Goal: Transaction & Acquisition: Purchase product/service

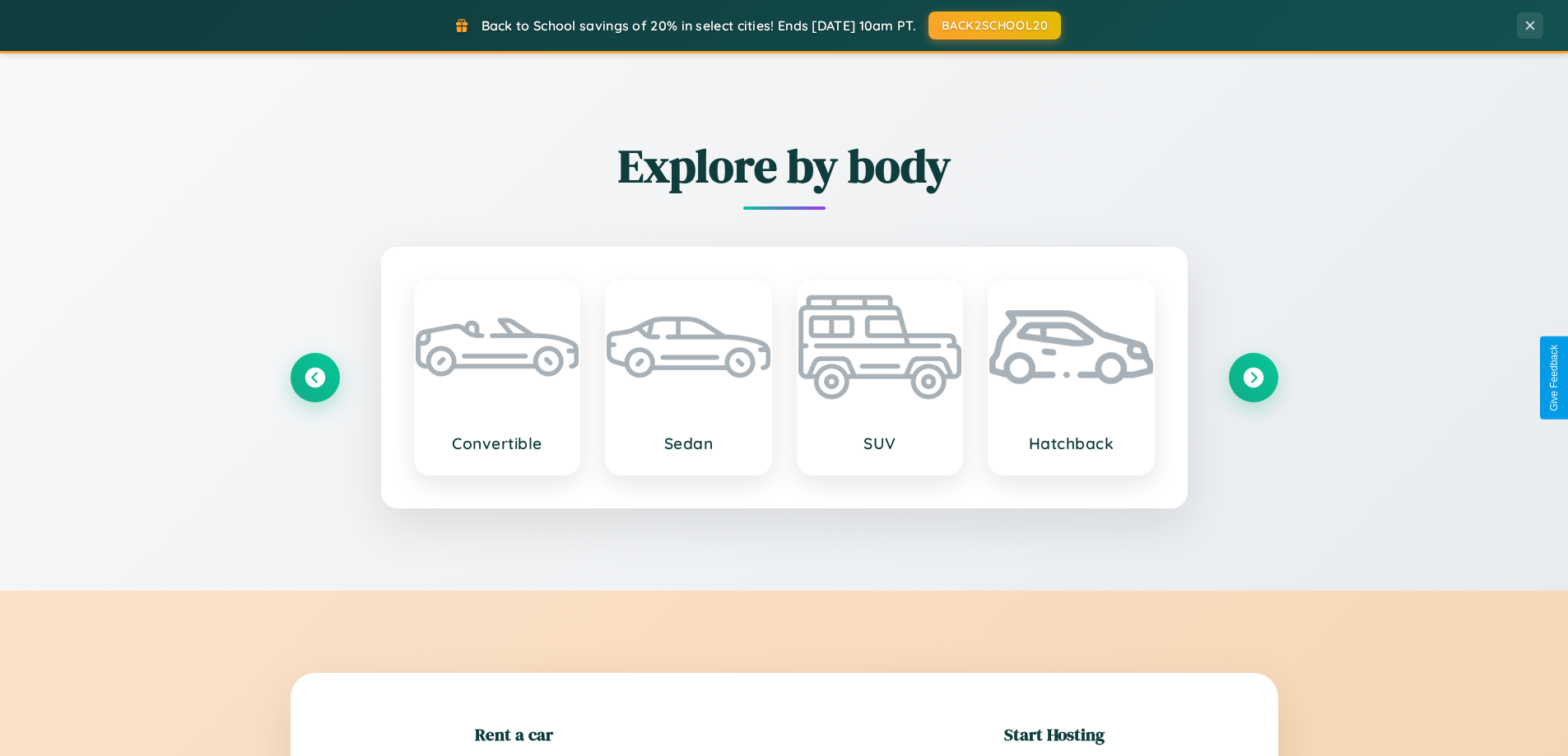
scroll to position [355, 0]
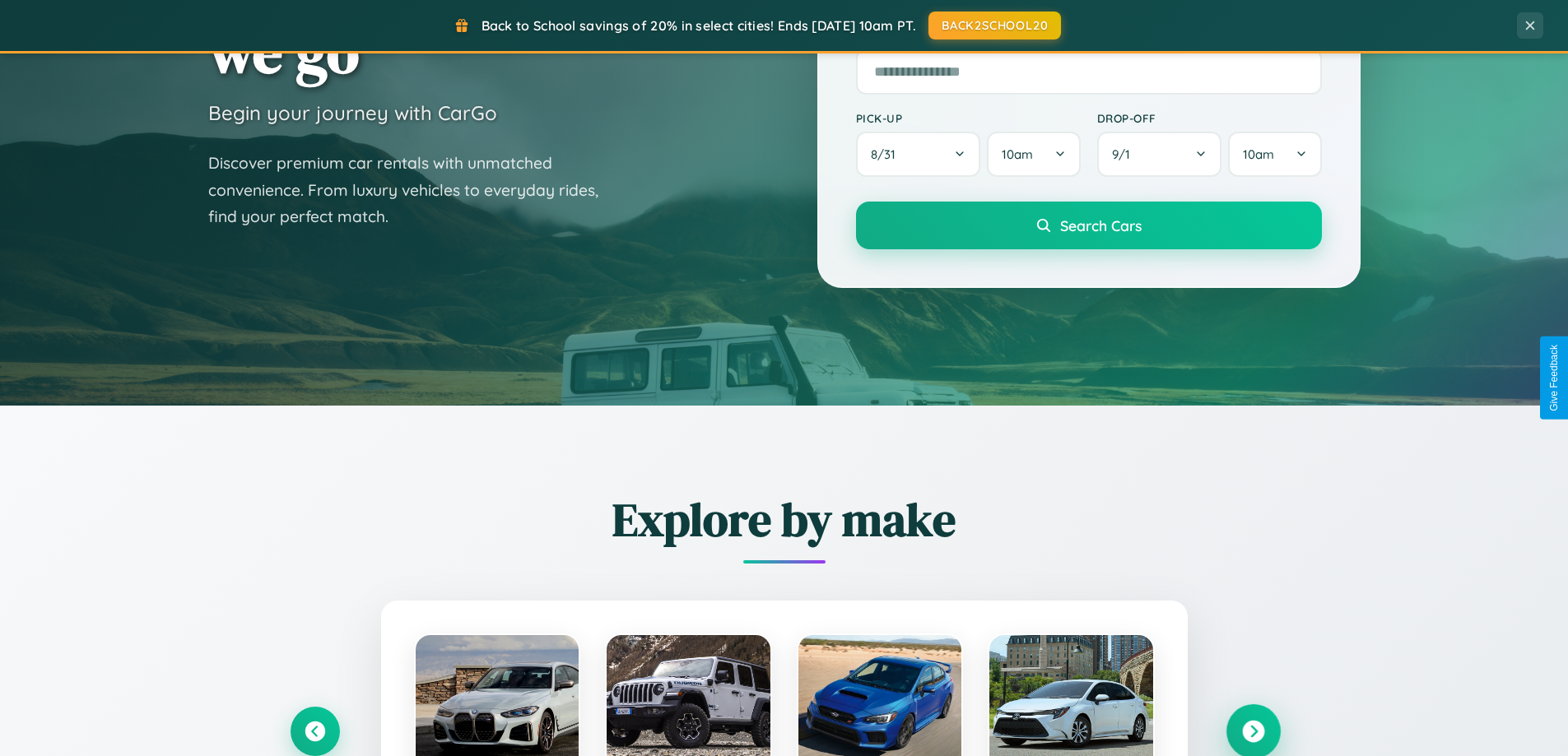
click at [1253, 732] on icon at bounding box center [1253, 732] width 22 height 22
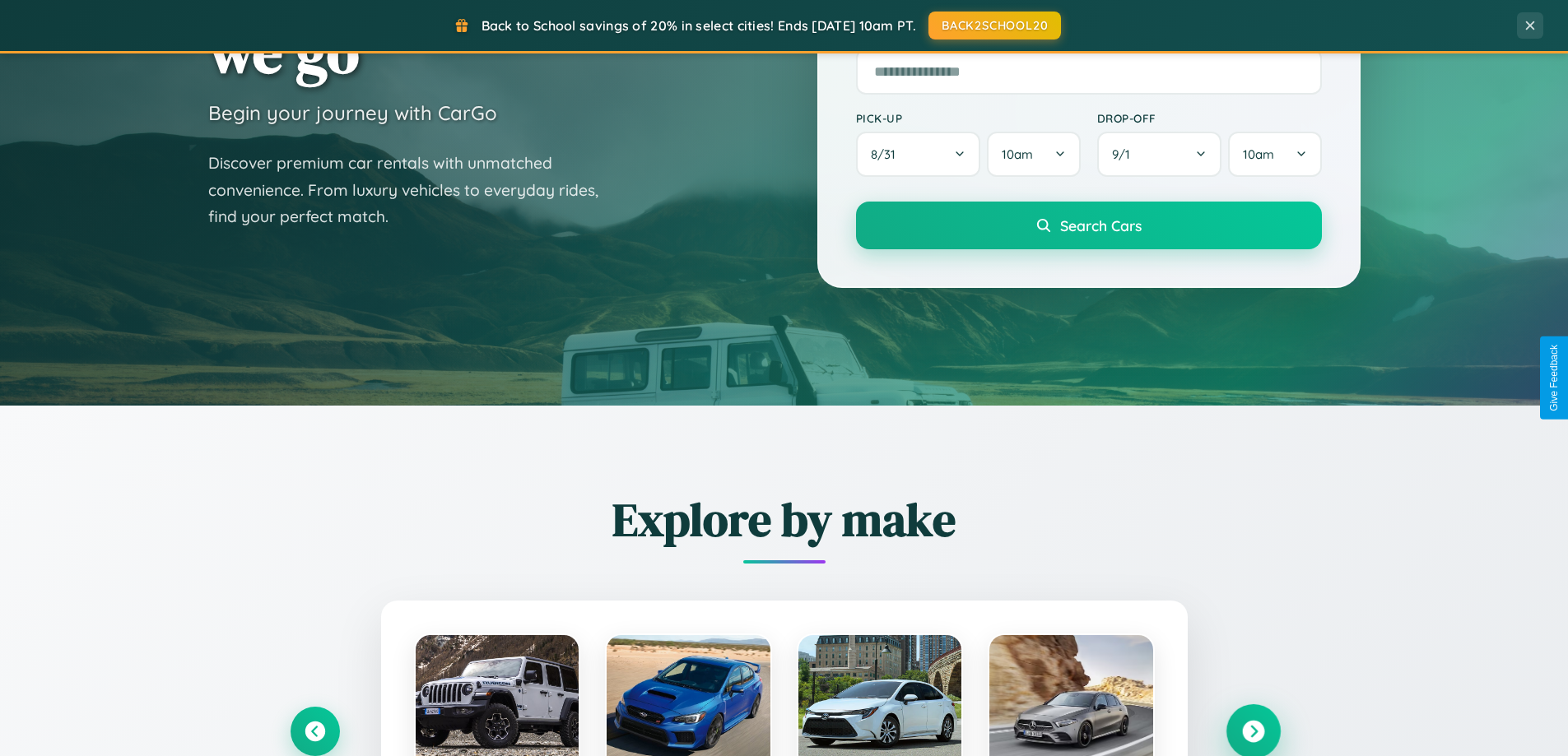
click at [1253, 732] on icon at bounding box center [1253, 732] width 22 height 22
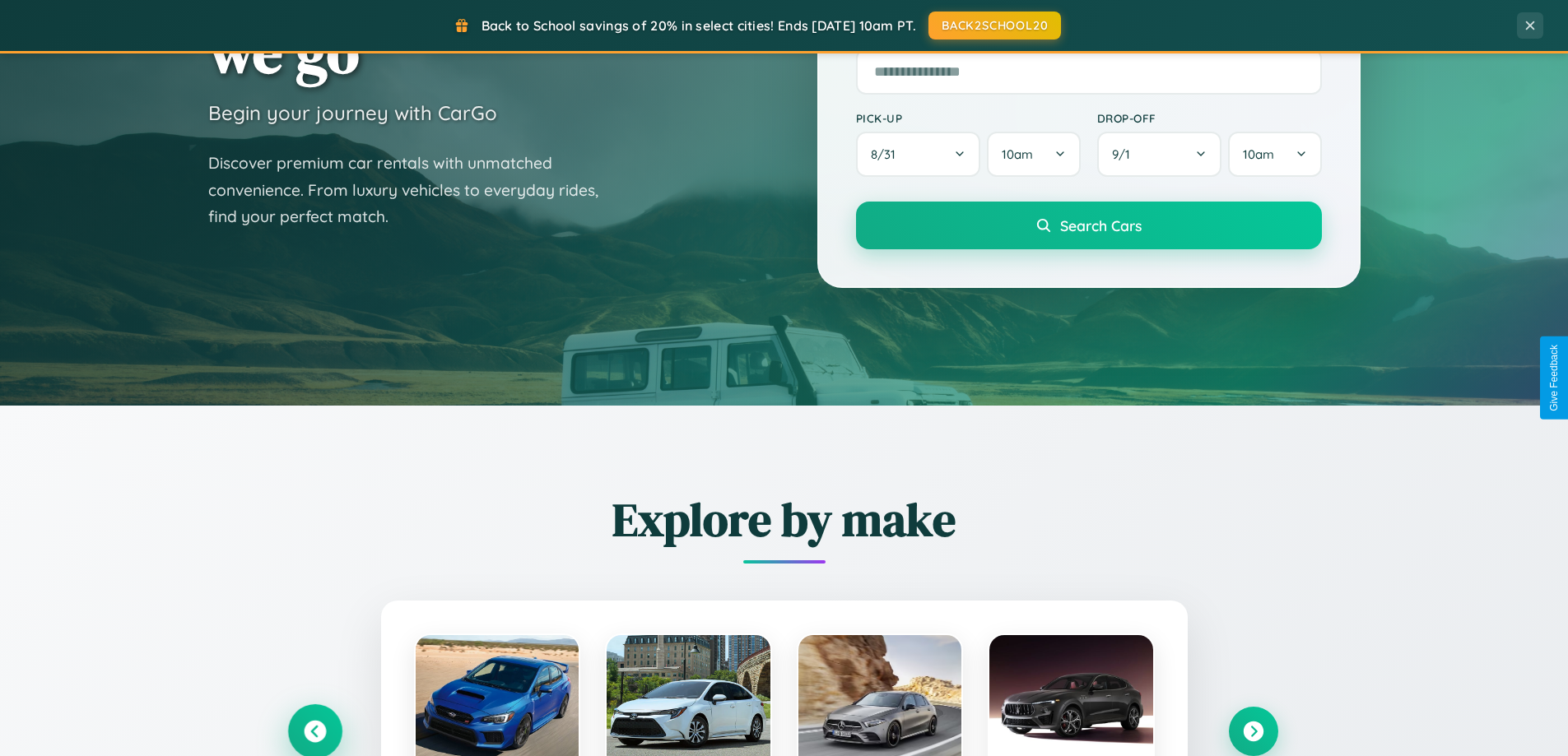
click at [315, 732] on icon at bounding box center [315, 732] width 22 height 22
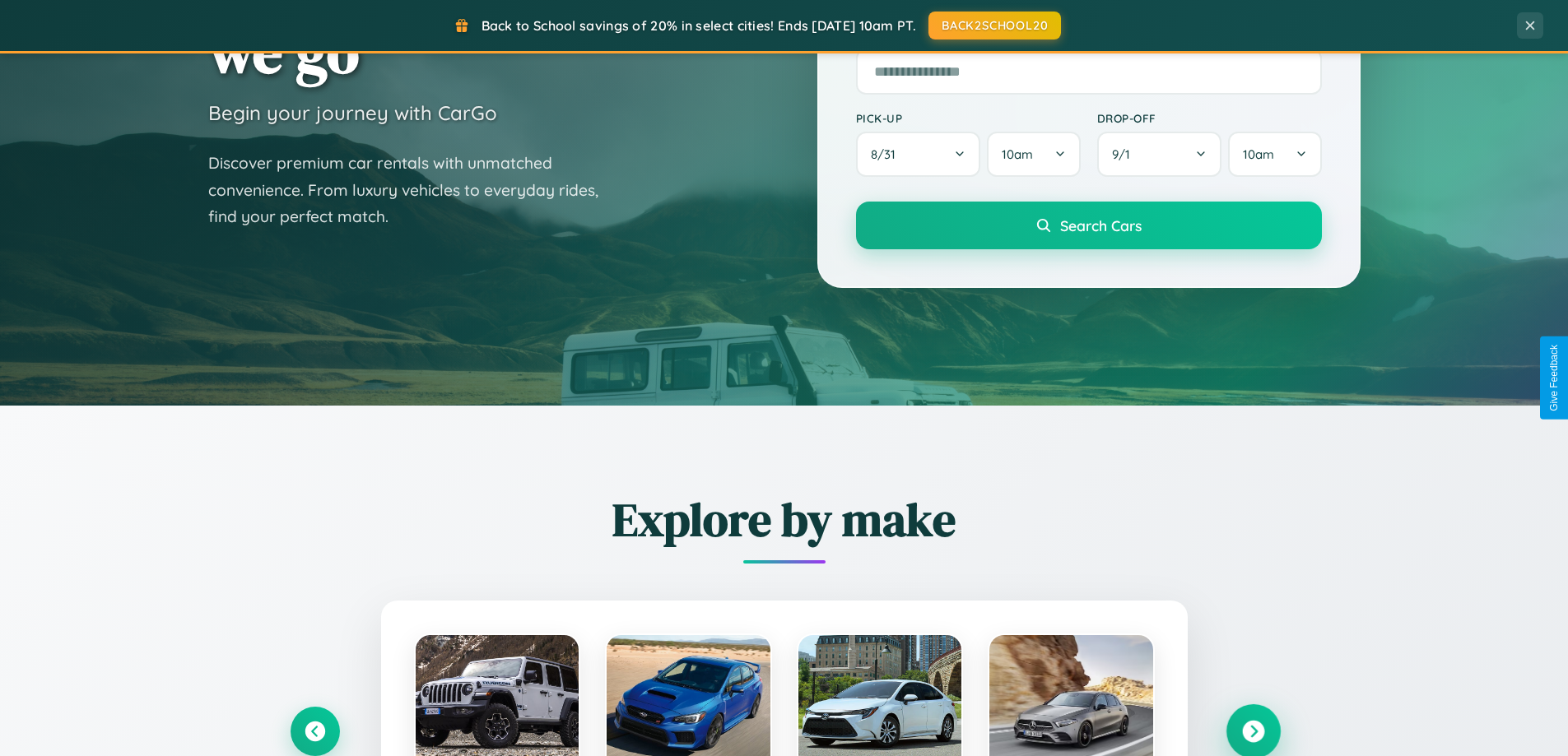
click at [1253, 732] on icon at bounding box center [1253, 732] width 22 height 22
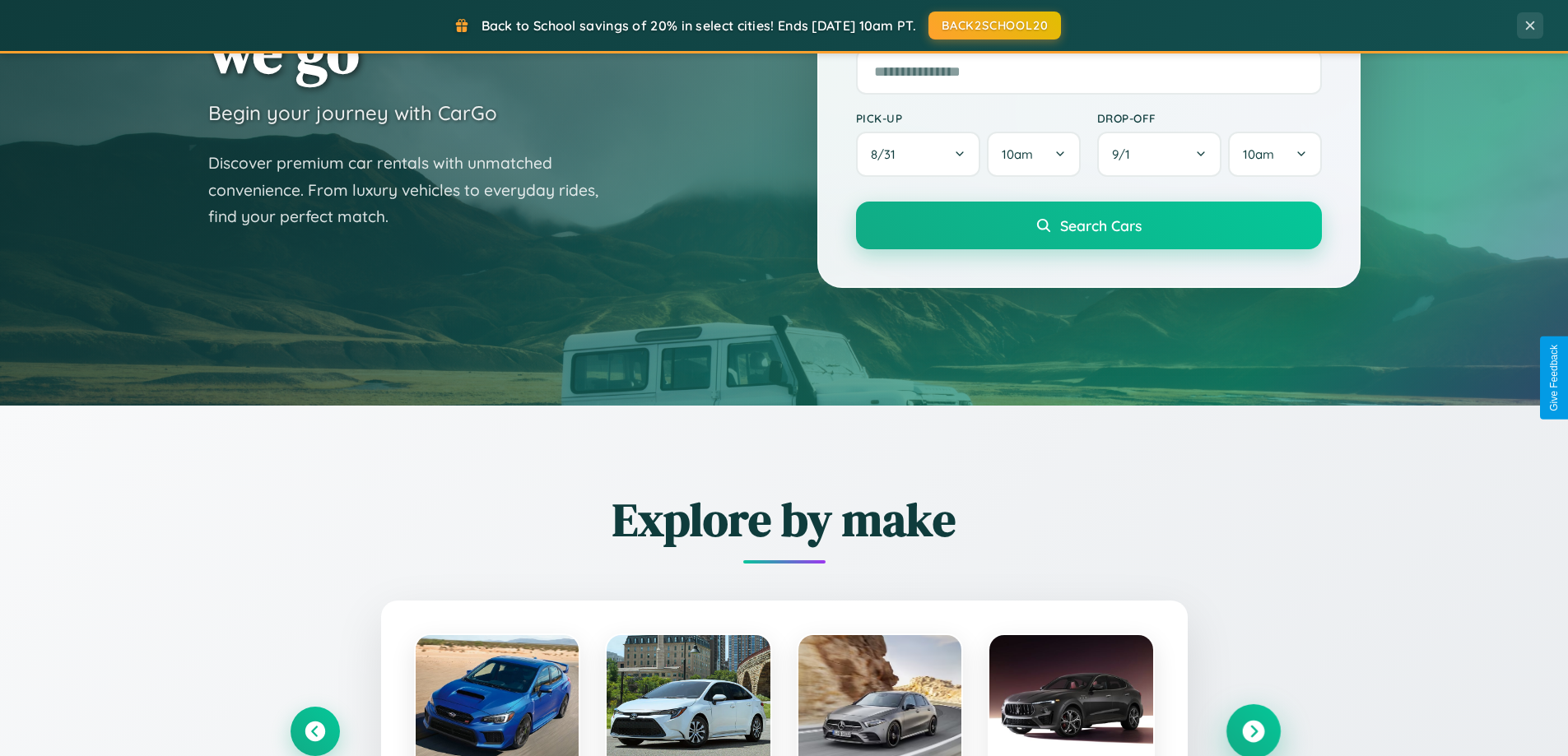
scroll to position [0, 0]
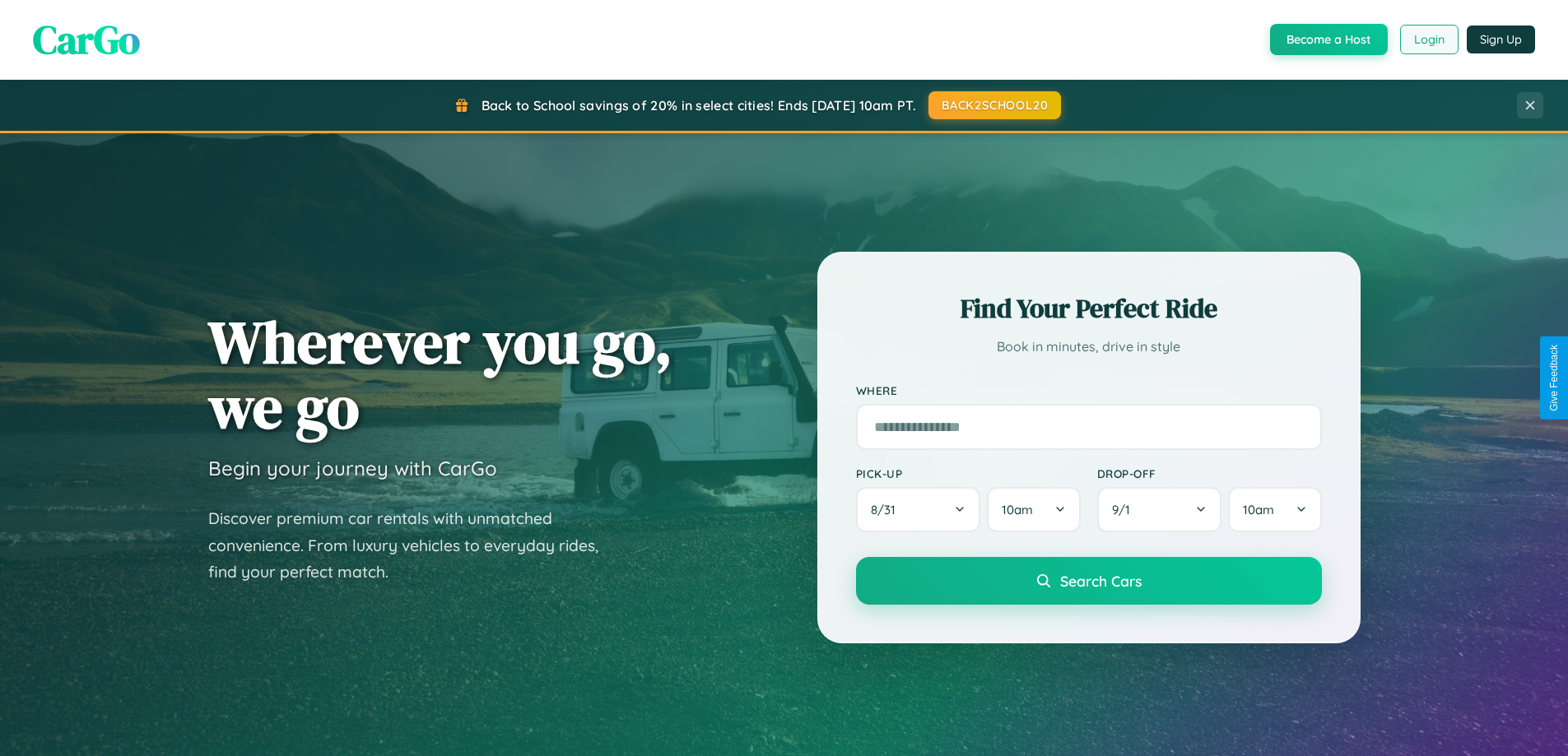
click at [1428, 40] on button "Login" at bounding box center [1430, 40] width 59 height 30
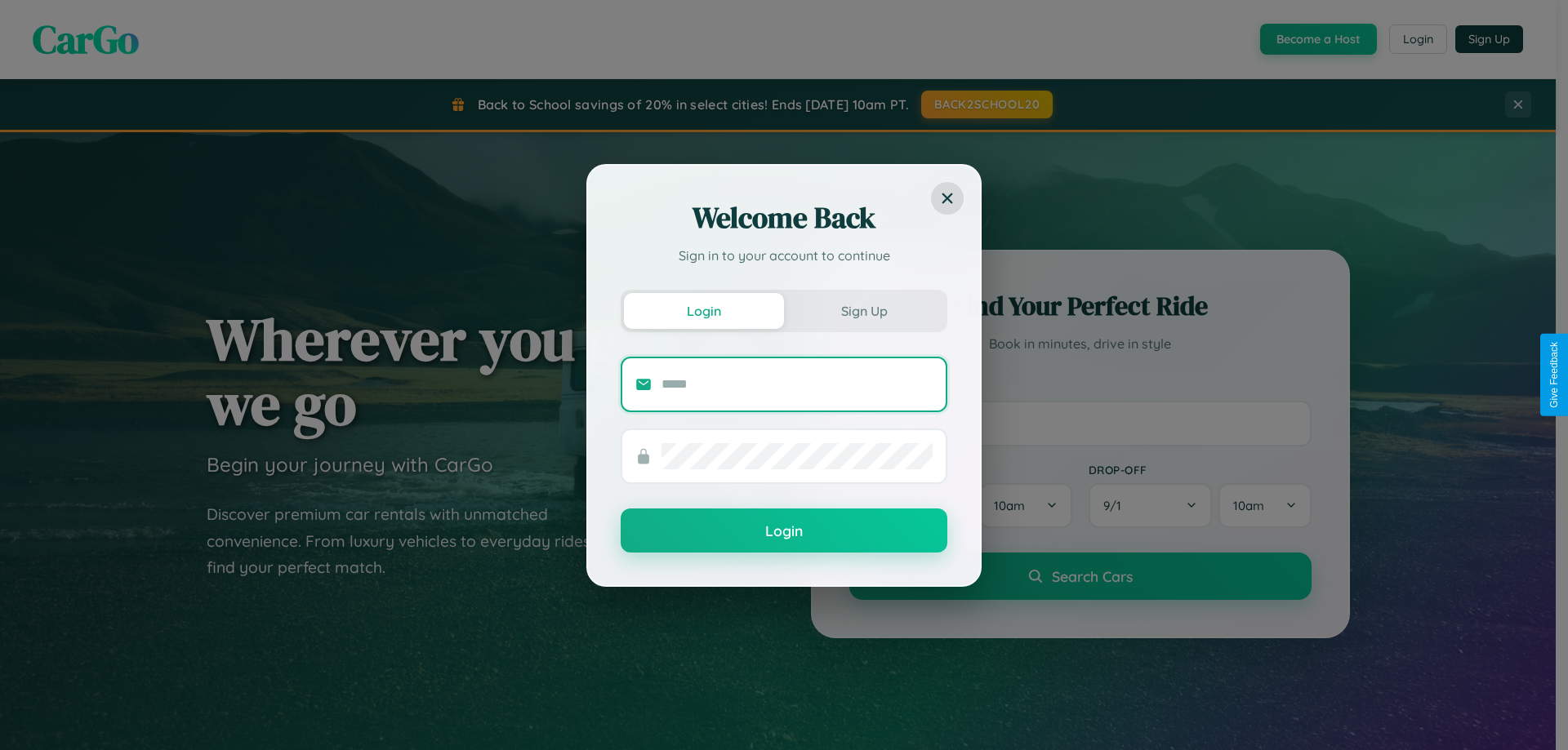
click at [797, 384] on input "text" at bounding box center [797, 384] width 271 height 26
type input "**********"
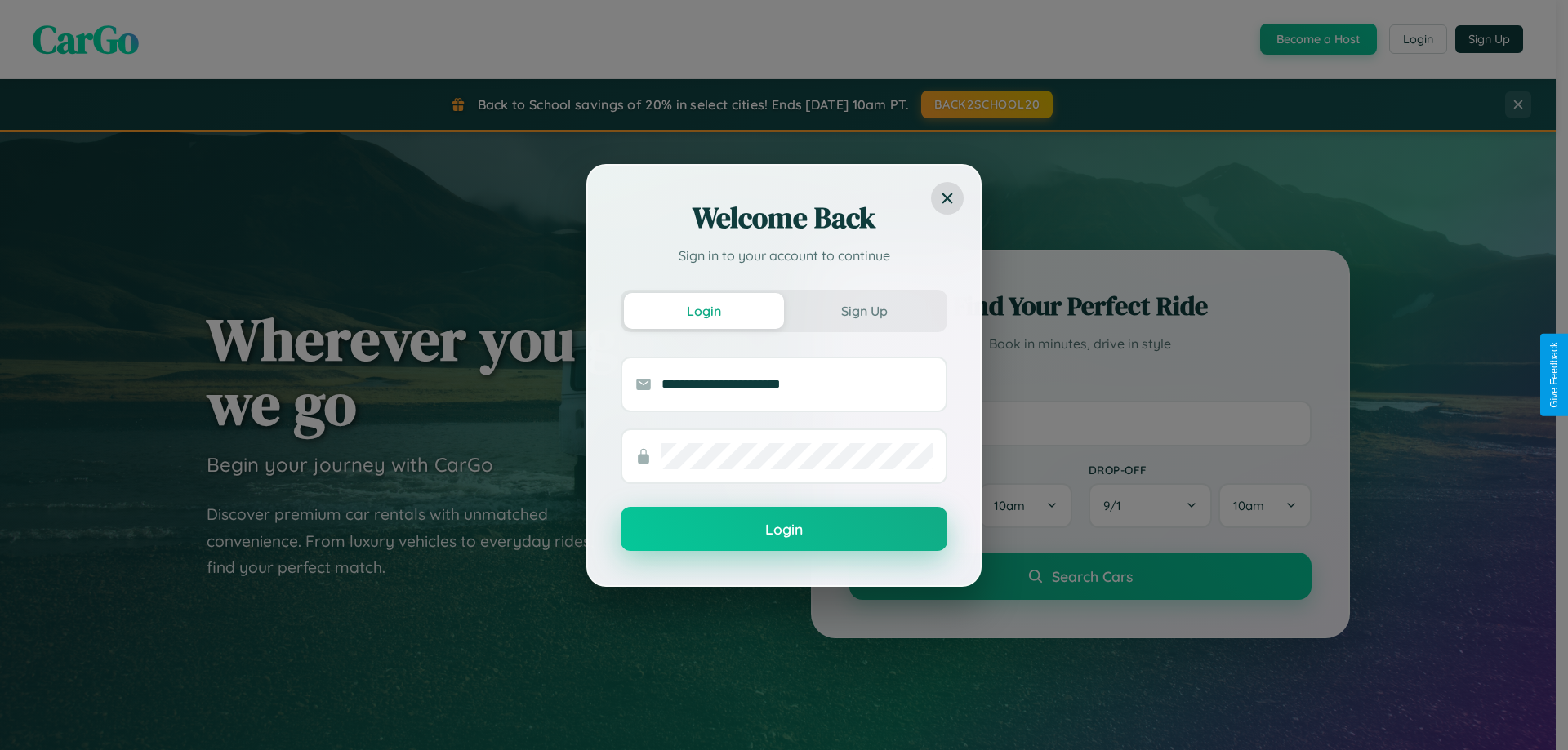
click at [784, 530] on button "Login" at bounding box center [784, 529] width 327 height 44
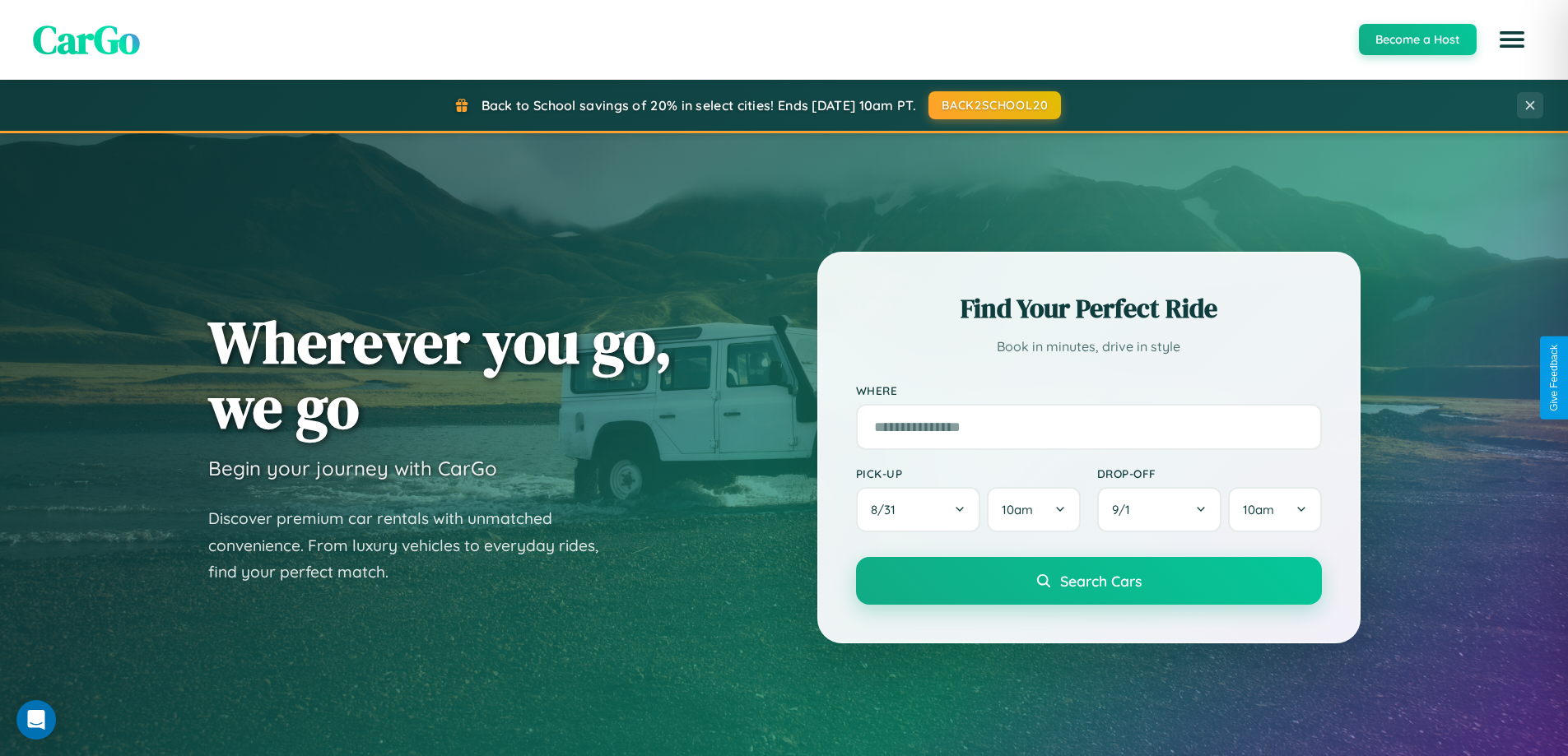
scroll to position [49, 0]
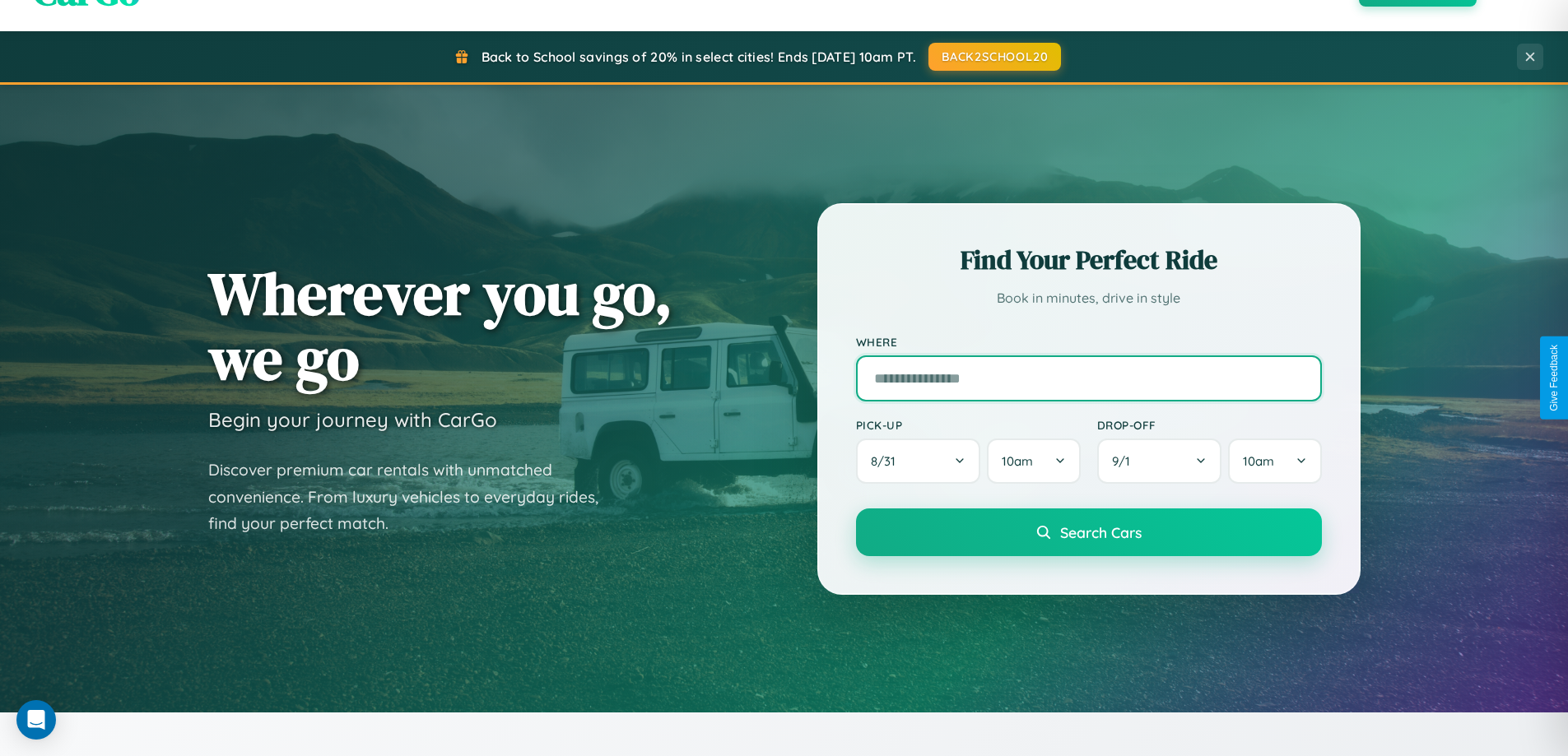
click at [1088, 378] on input "text" at bounding box center [1089, 378] width 466 height 46
type input "**********"
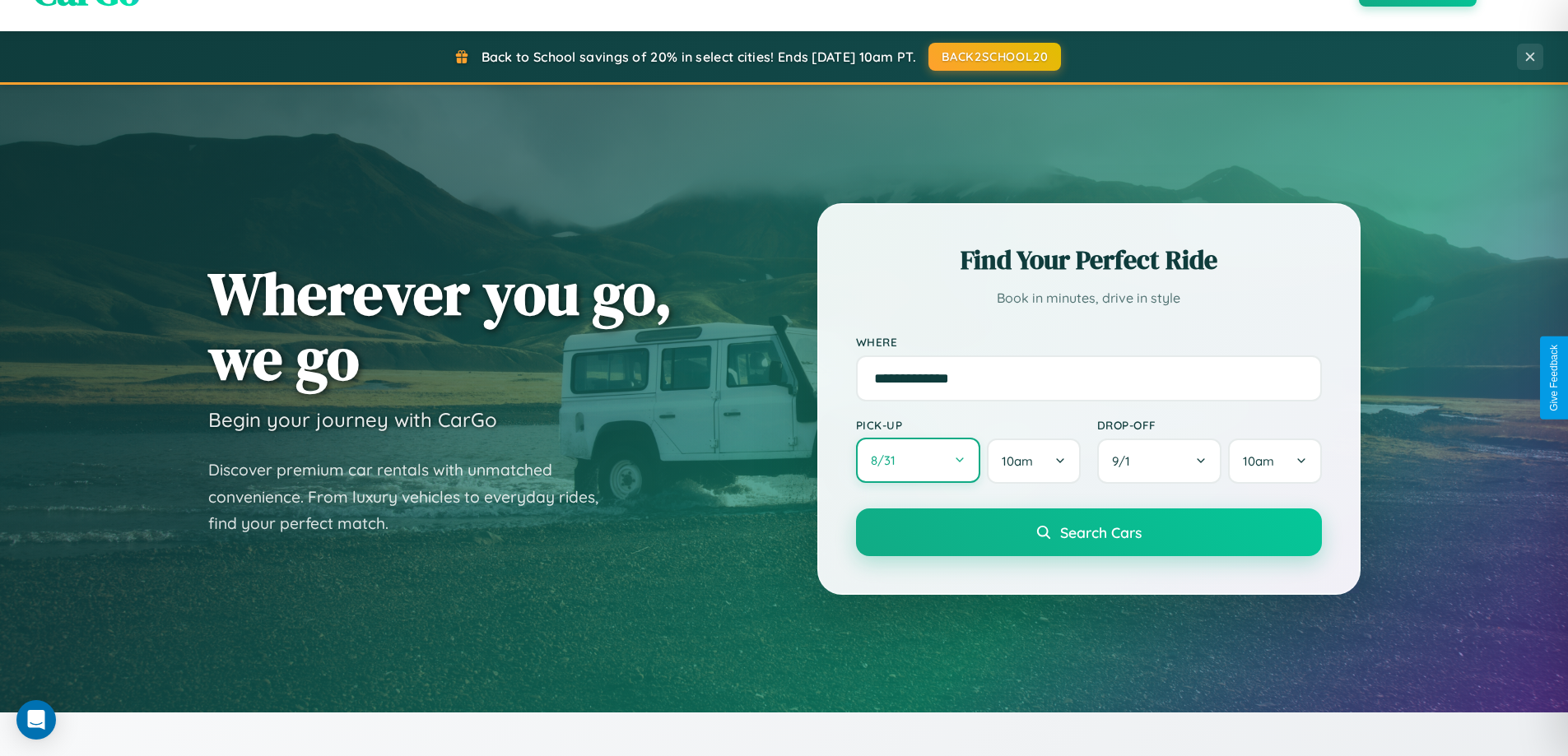
click at [918, 461] on button "8 / 31" at bounding box center [919, 460] width 125 height 46
select select "*"
select select "****"
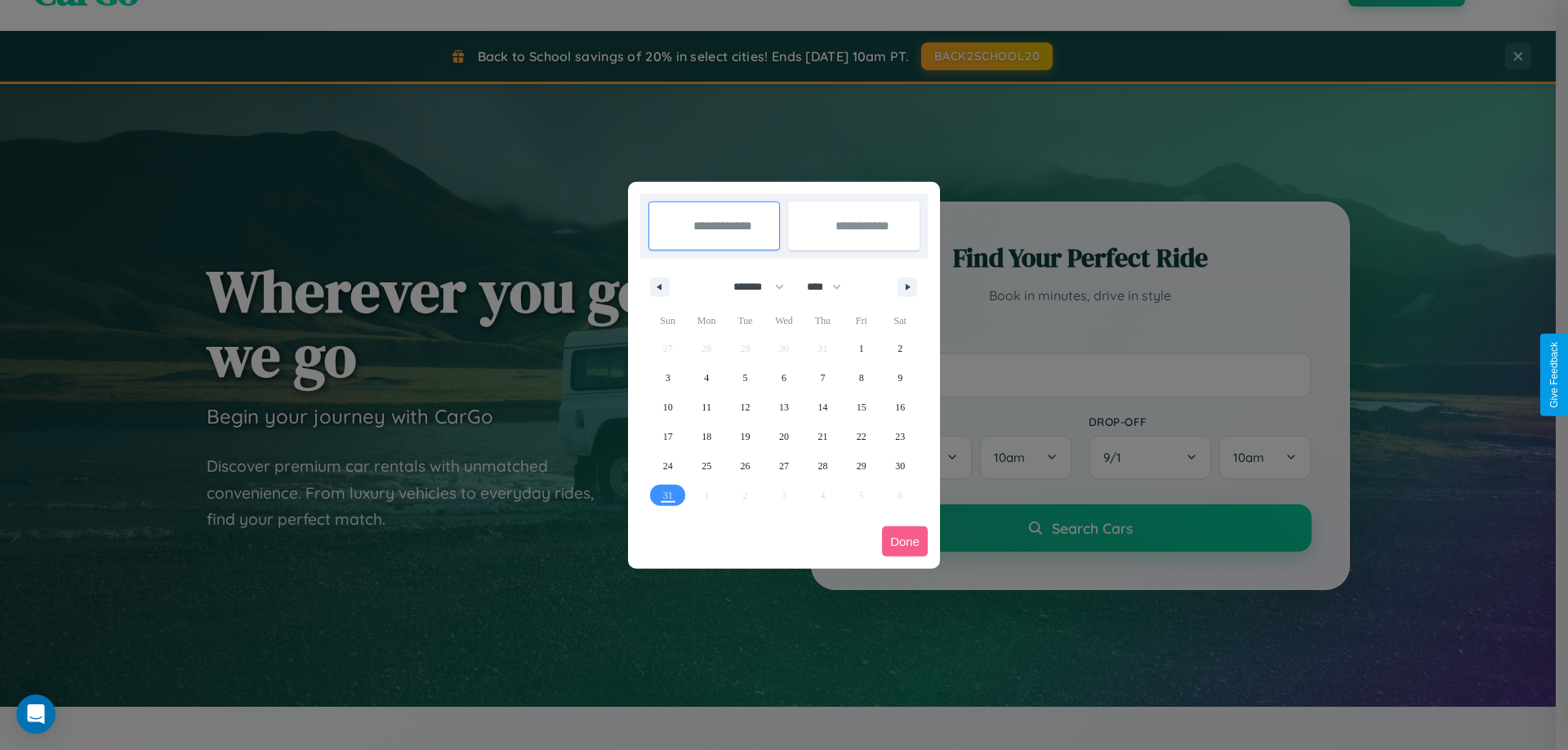
drag, startPoint x: 751, startPoint y: 287, endPoint x: 784, endPoint y: 328, distance: 52.6
click at [751, 287] on select "******* ******** ***** ***** *** **** **** ****** ********* ******* ******** **…" at bounding box center [756, 287] width 69 height 27
select select "*"
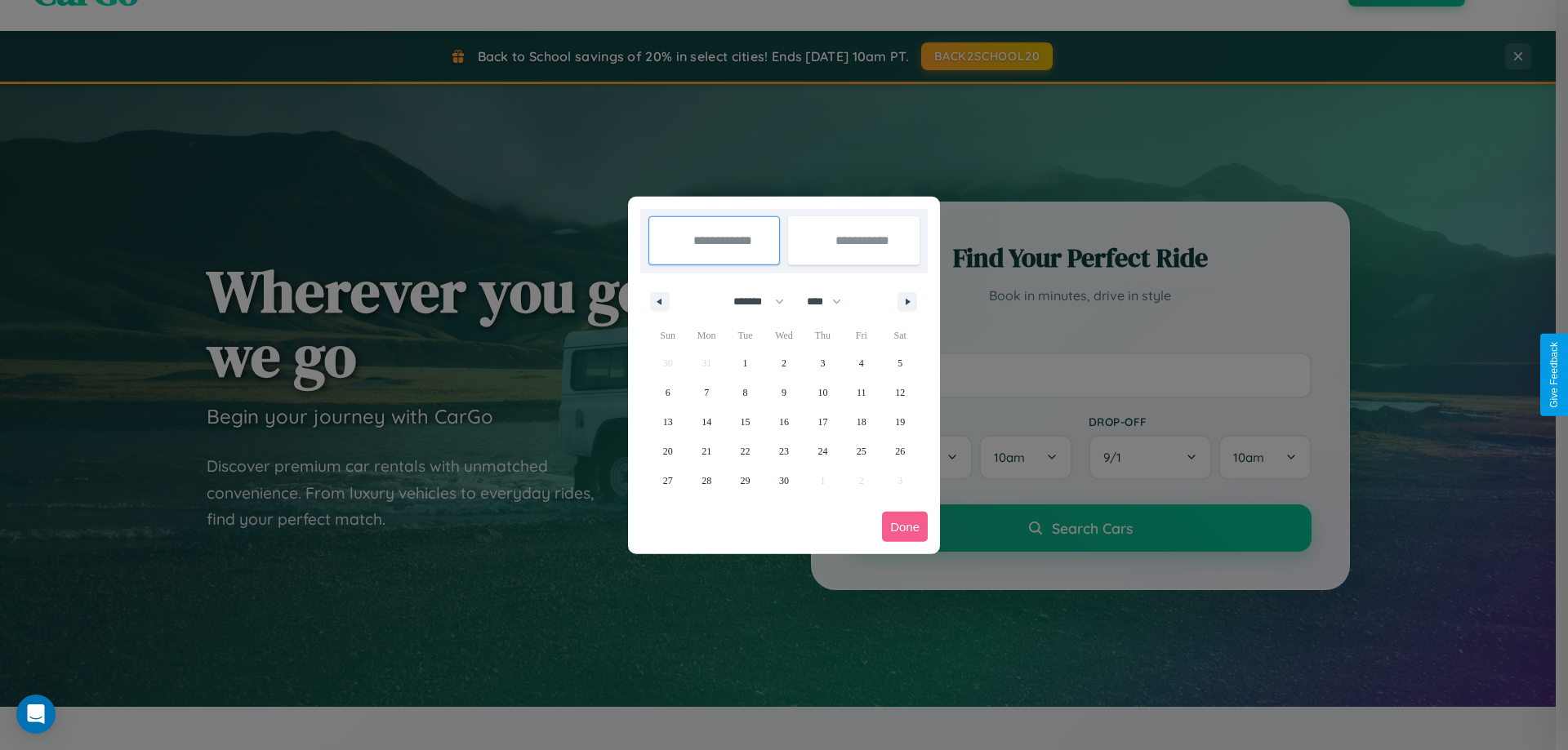
click at [832, 301] on select "**** **** **** **** **** **** **** **** **** **** **** **** **** **** **** ****…" at bounding box center [823, 301] width 49 height 27
select select "****"
click at [667, 392] on span "5" at bounding box center [668, 393] width 5 height 30
type input "**********"
click at [900, 392] on span "11" at bounding box center [900, 393] width 10 height 30
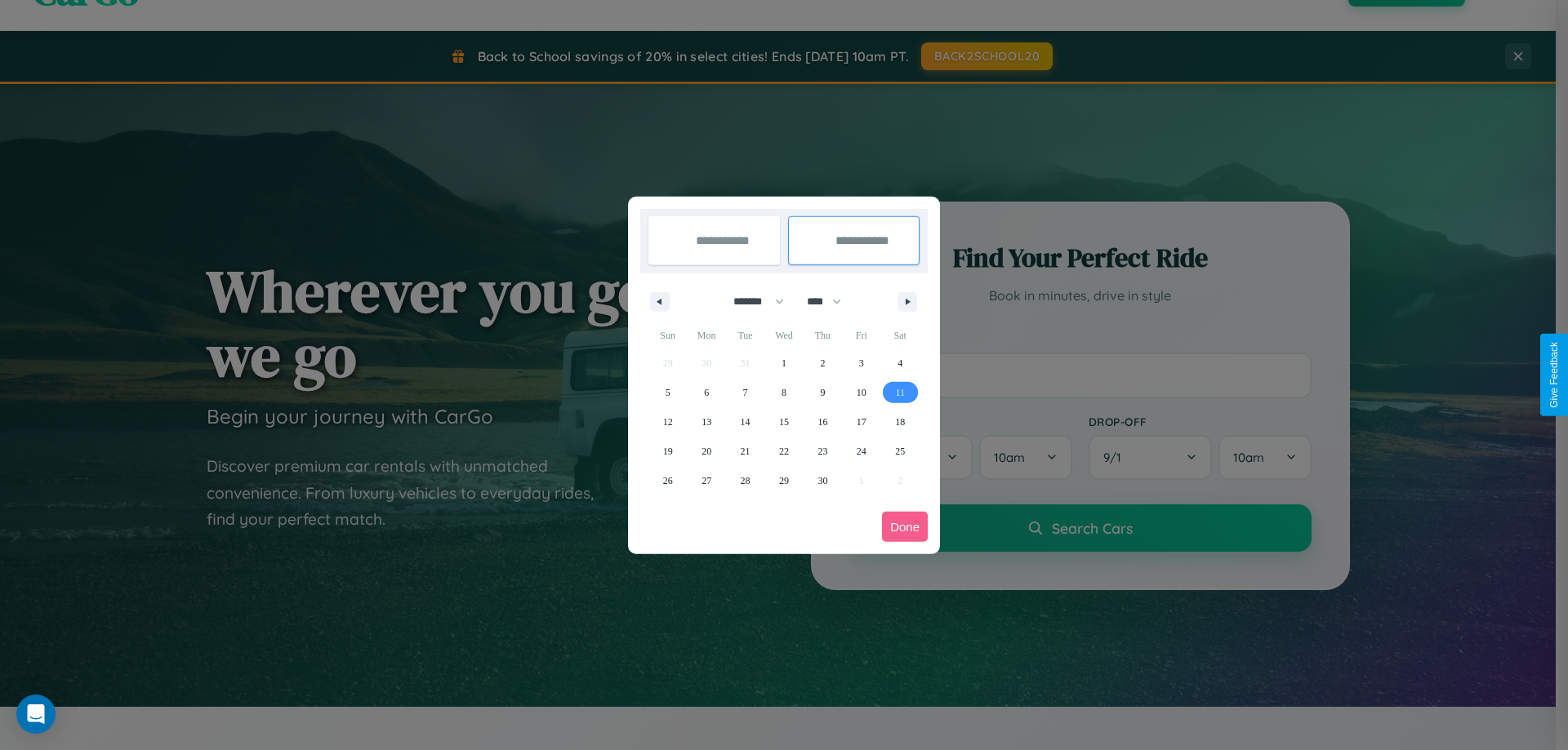
type input "**********"
click at [905, 527] on button "Done" at bounding box center [905, 527] width 46 height 30
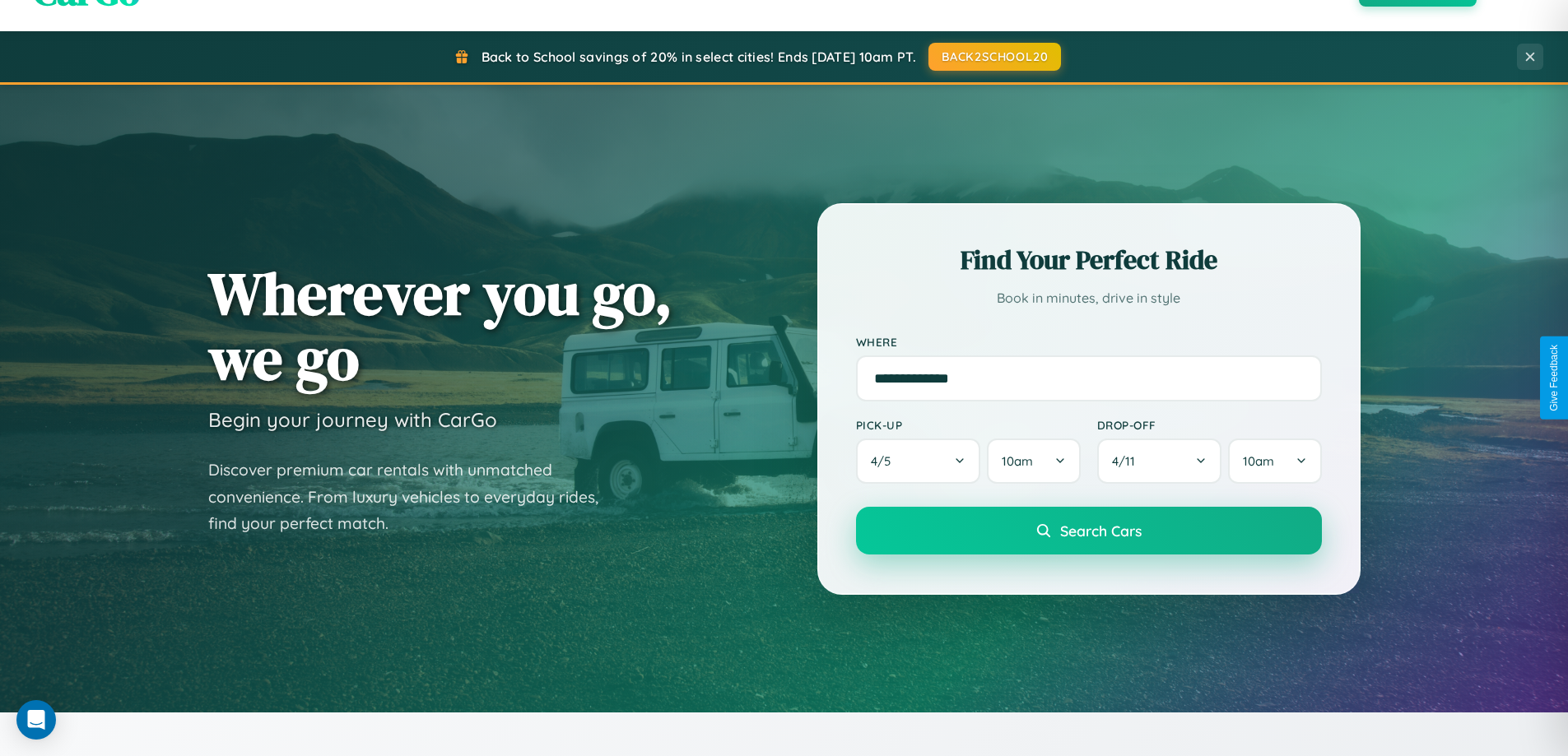
click at [1088, 531] on span "Search Cars" at bounding box center [1101, 531] width 81 height 18
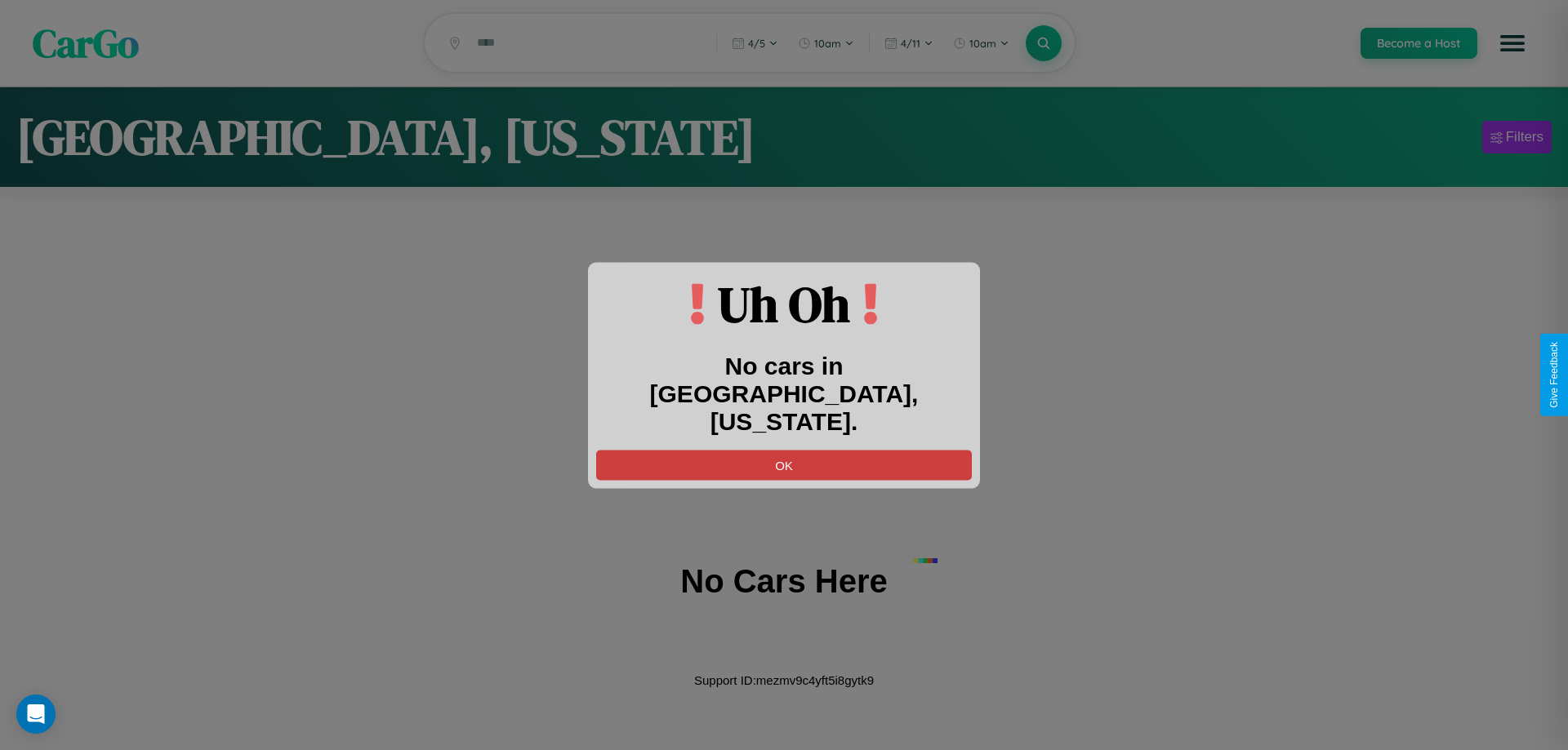
click at [784, 450] on button "OK" at bounding box center [784, 465] width 376 height 30
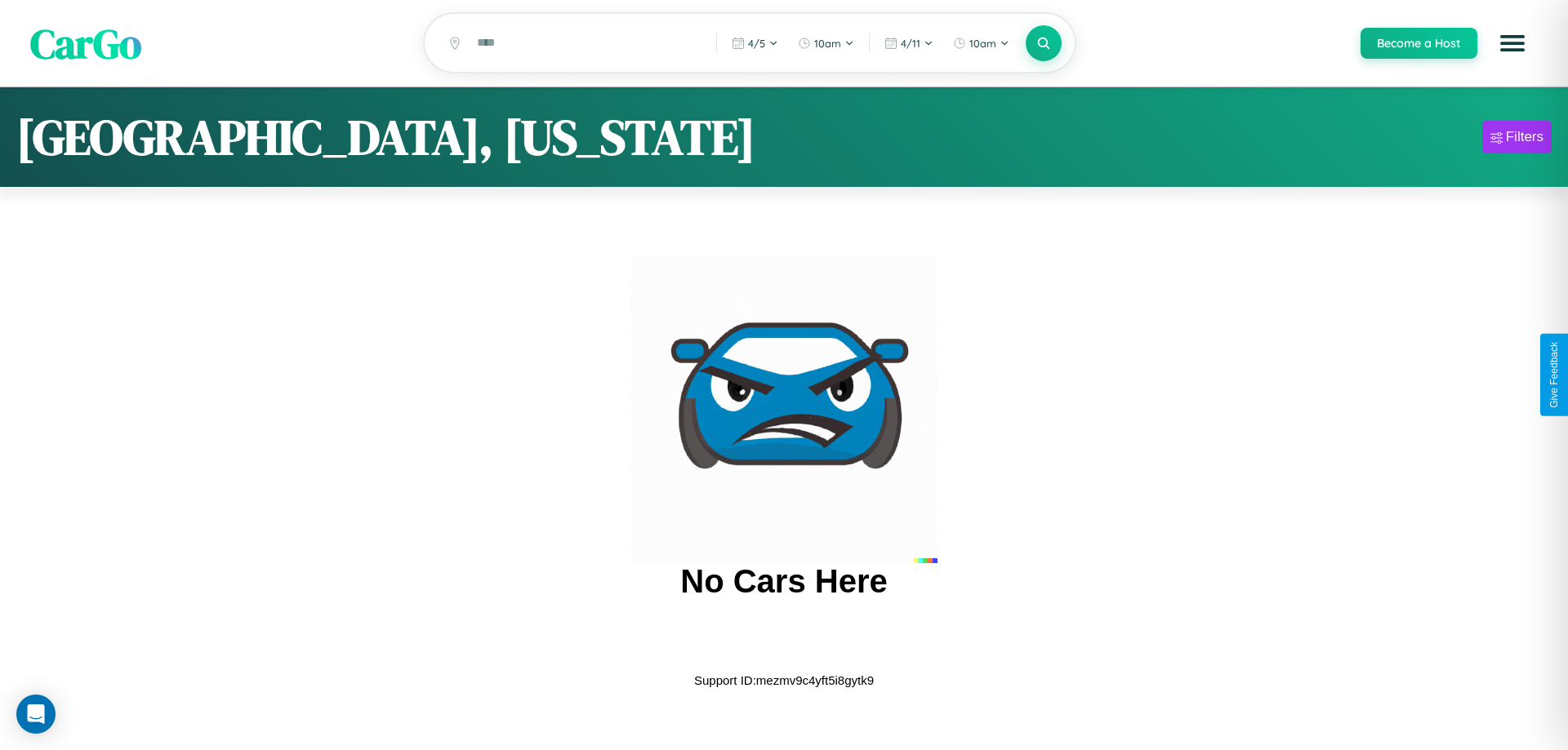
click at [85, 44] on span "CarGo" at bounding box center [85, 43] width 111 height 57
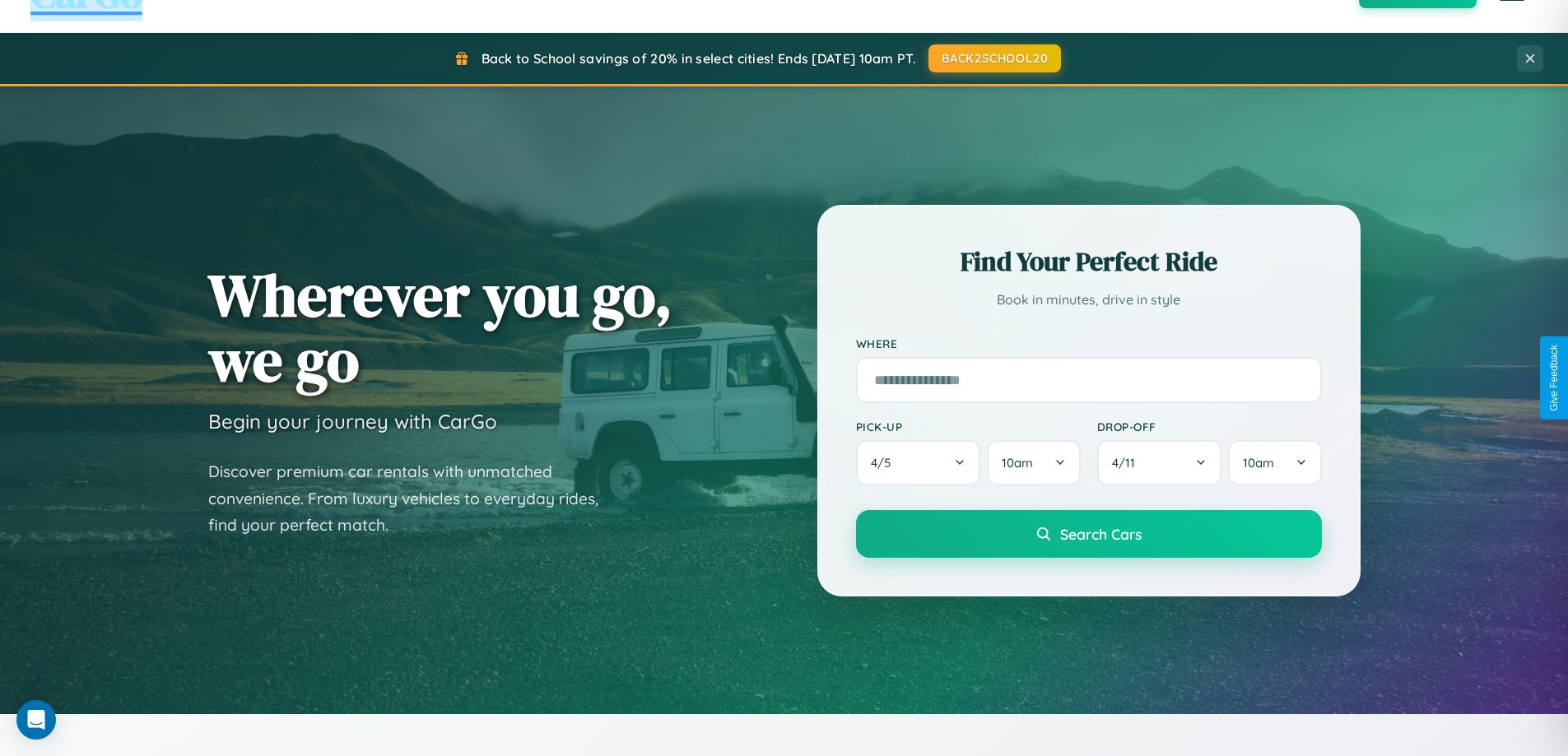
scroll to position [2644, 0]
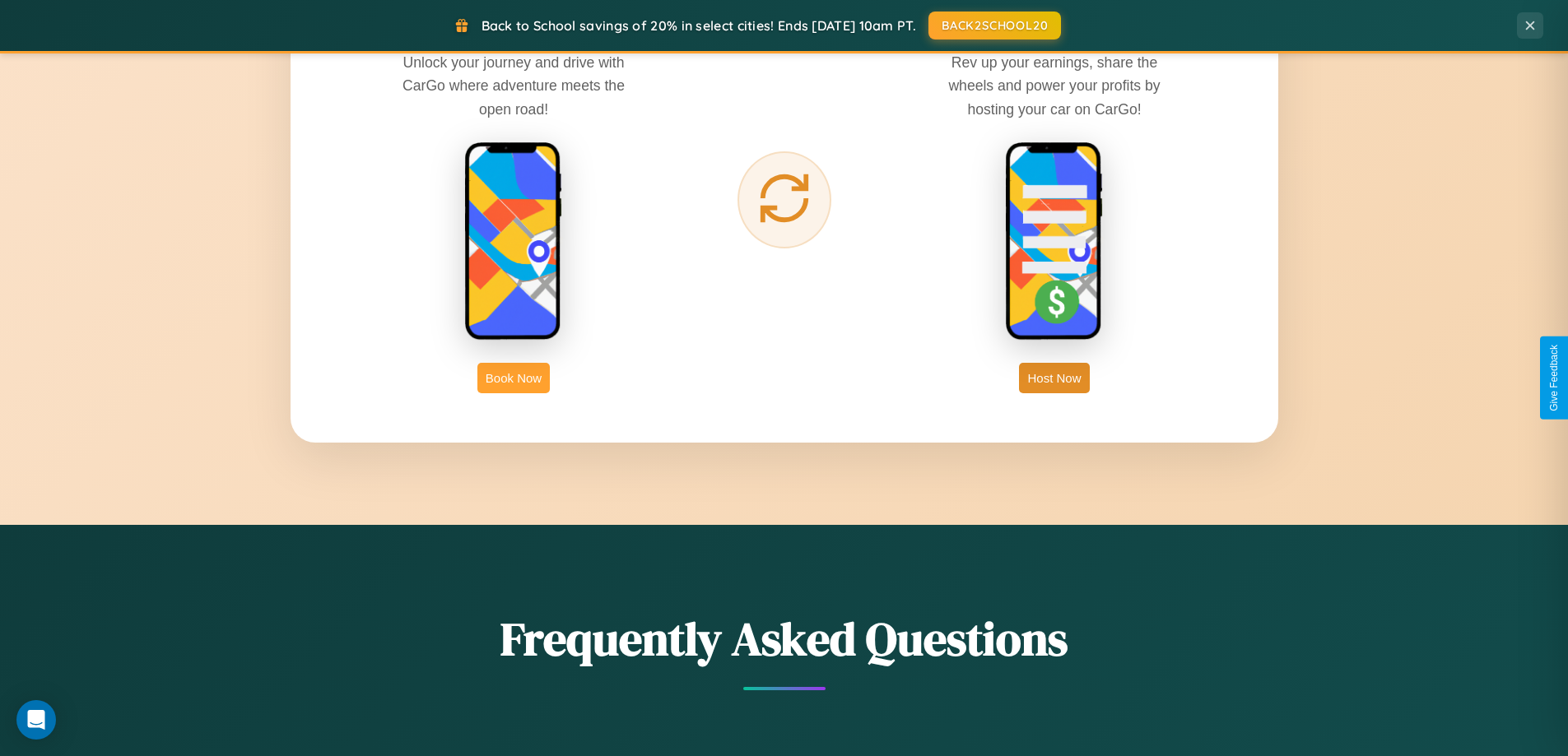
click at [514, 378] on button "Book Now" at bounding box center [513, 378] width 72 height 31
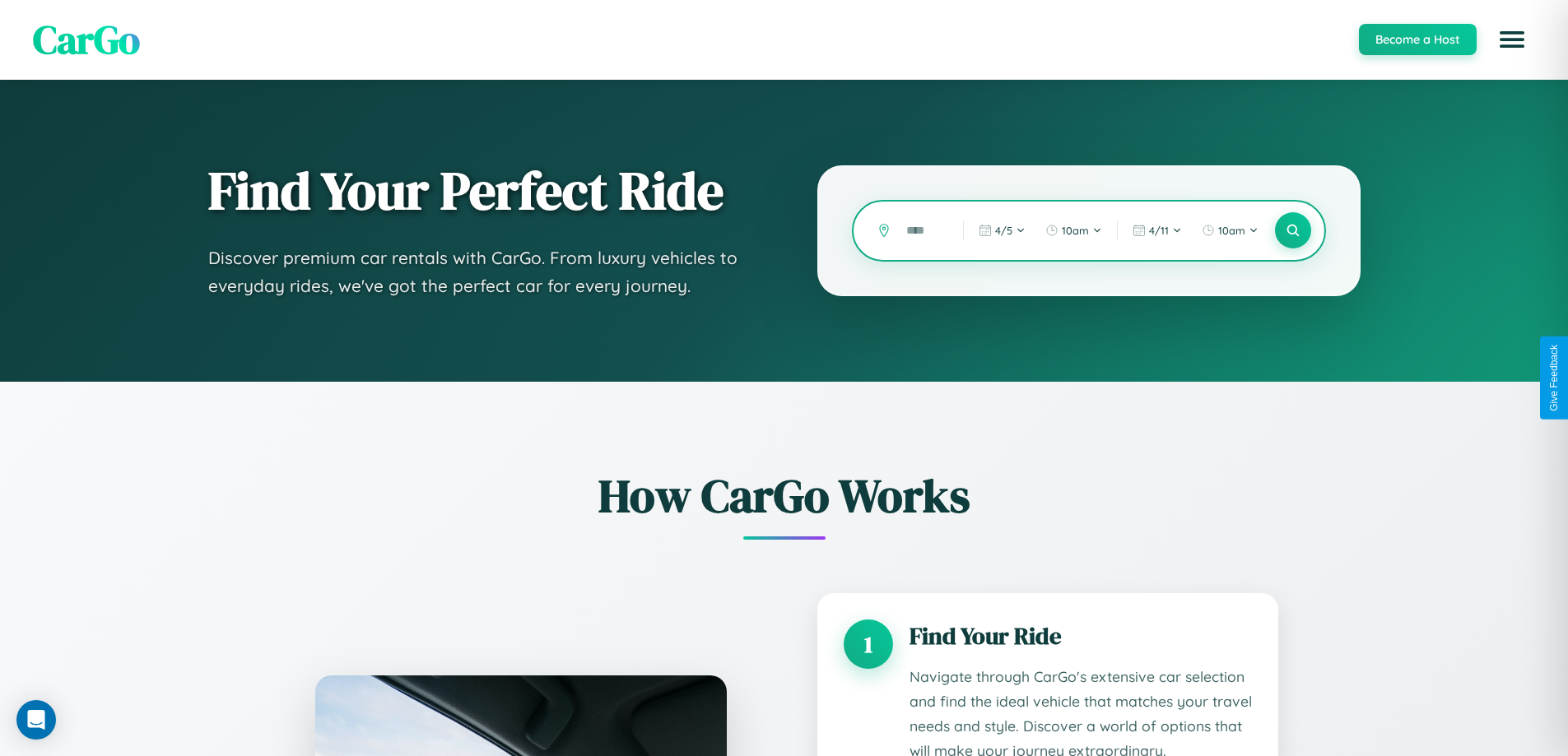
click at [923, 230] on input "text" at bounding box center [922, 230] width 49 height 29
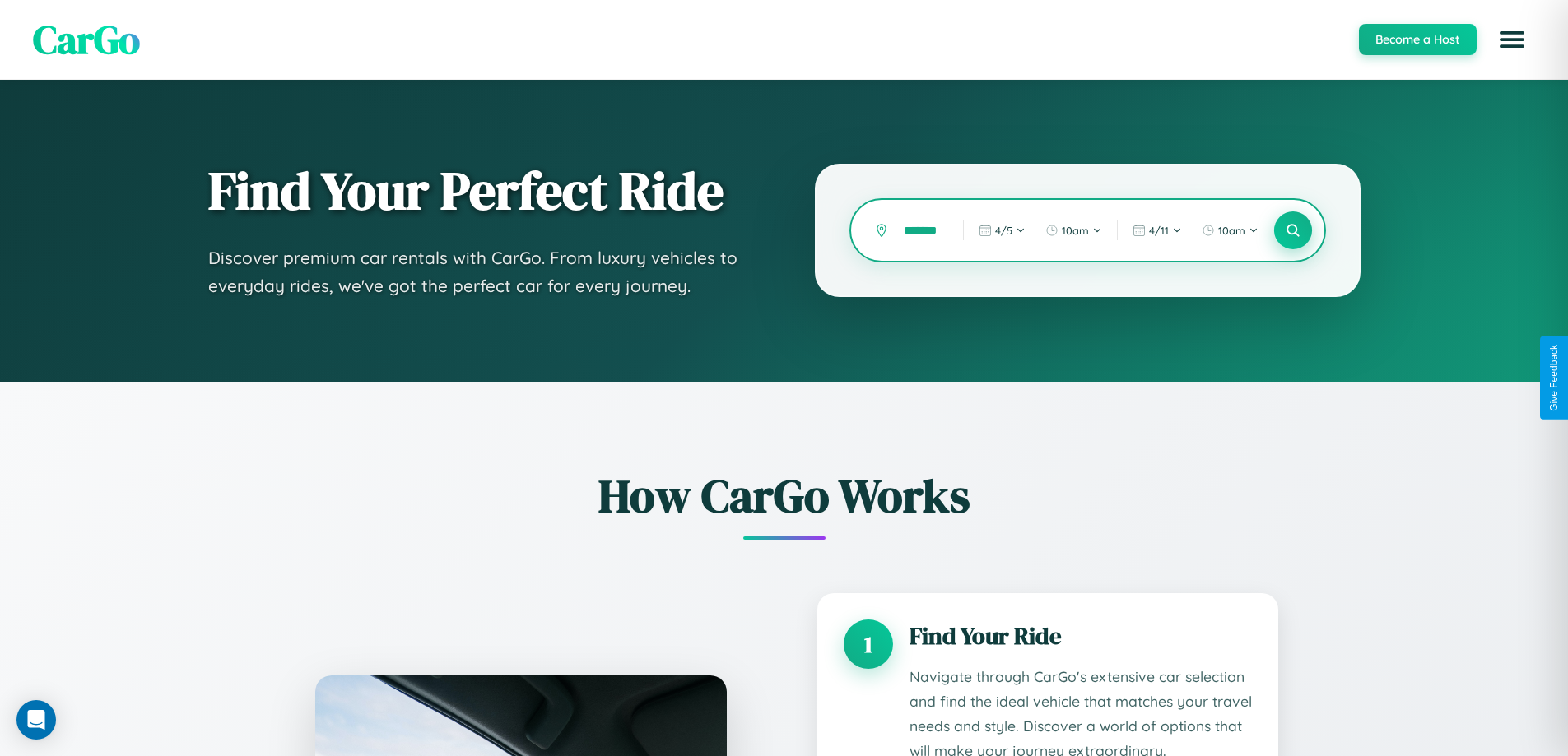
type input "*******"
click at [1292, 230] on icon at bounding box center [1293, 230] width 16 height 16
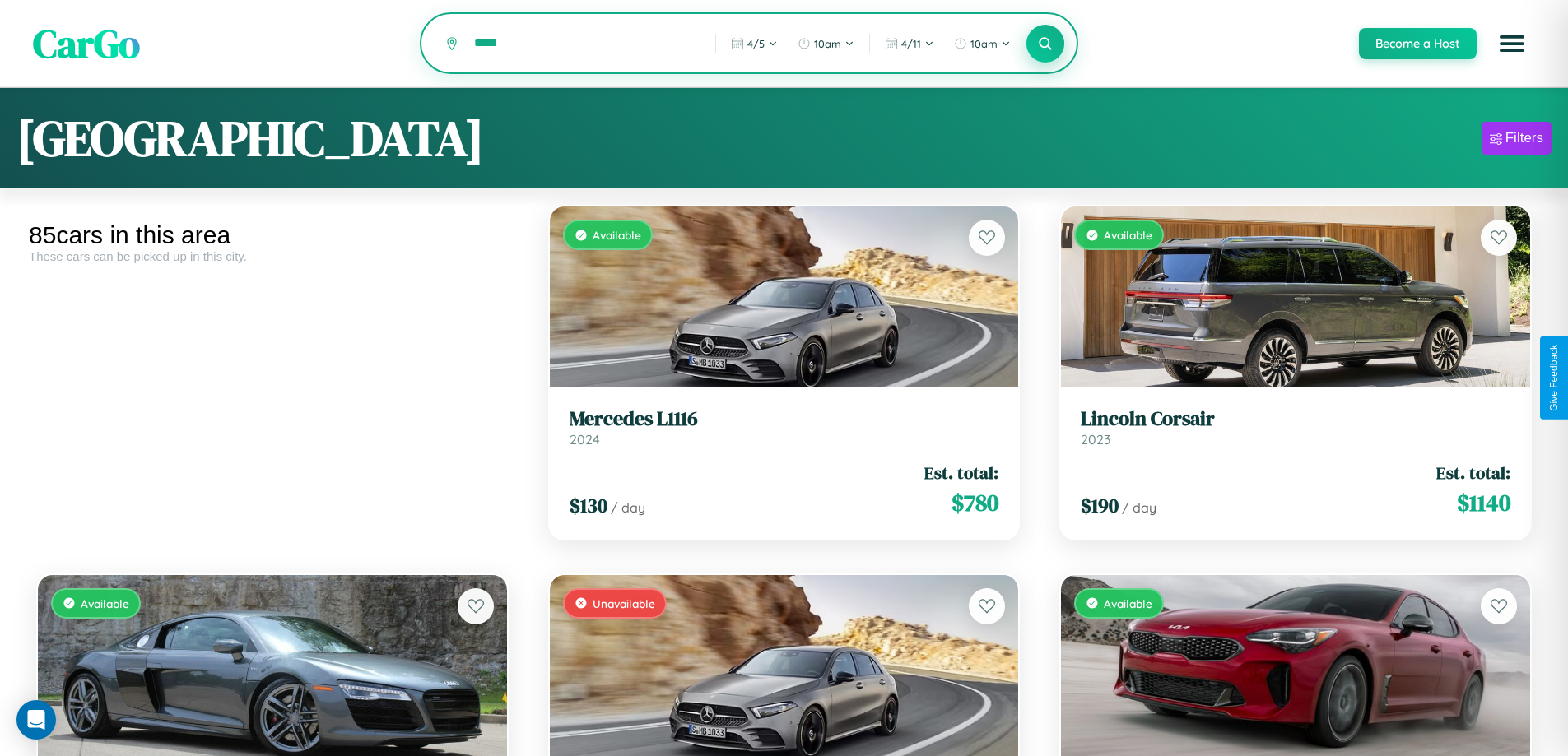
type input "*****"
click at [1045, 45] on icon at bounding box center [1045, 43] width 16 height 16
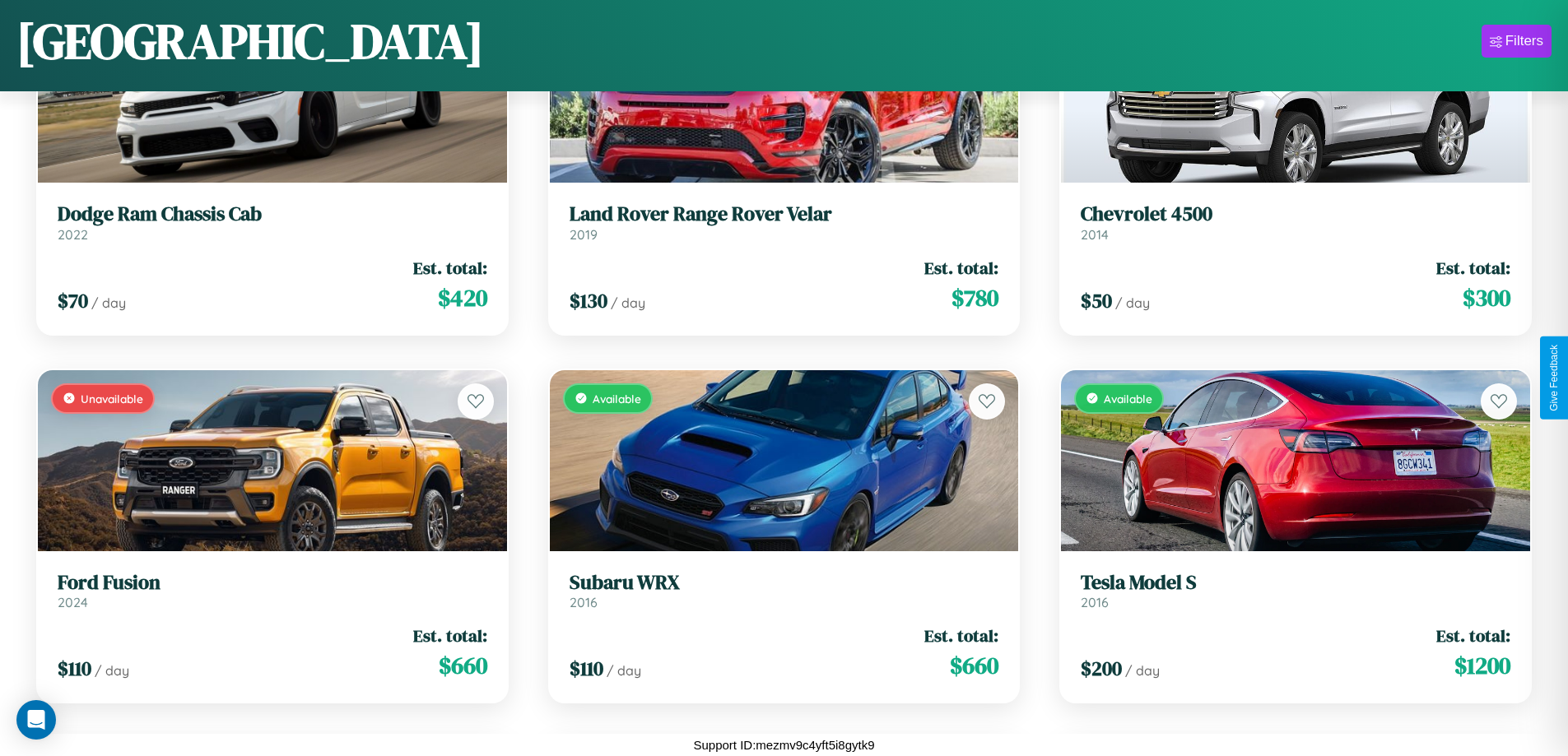
scroll to position [6128, 0]
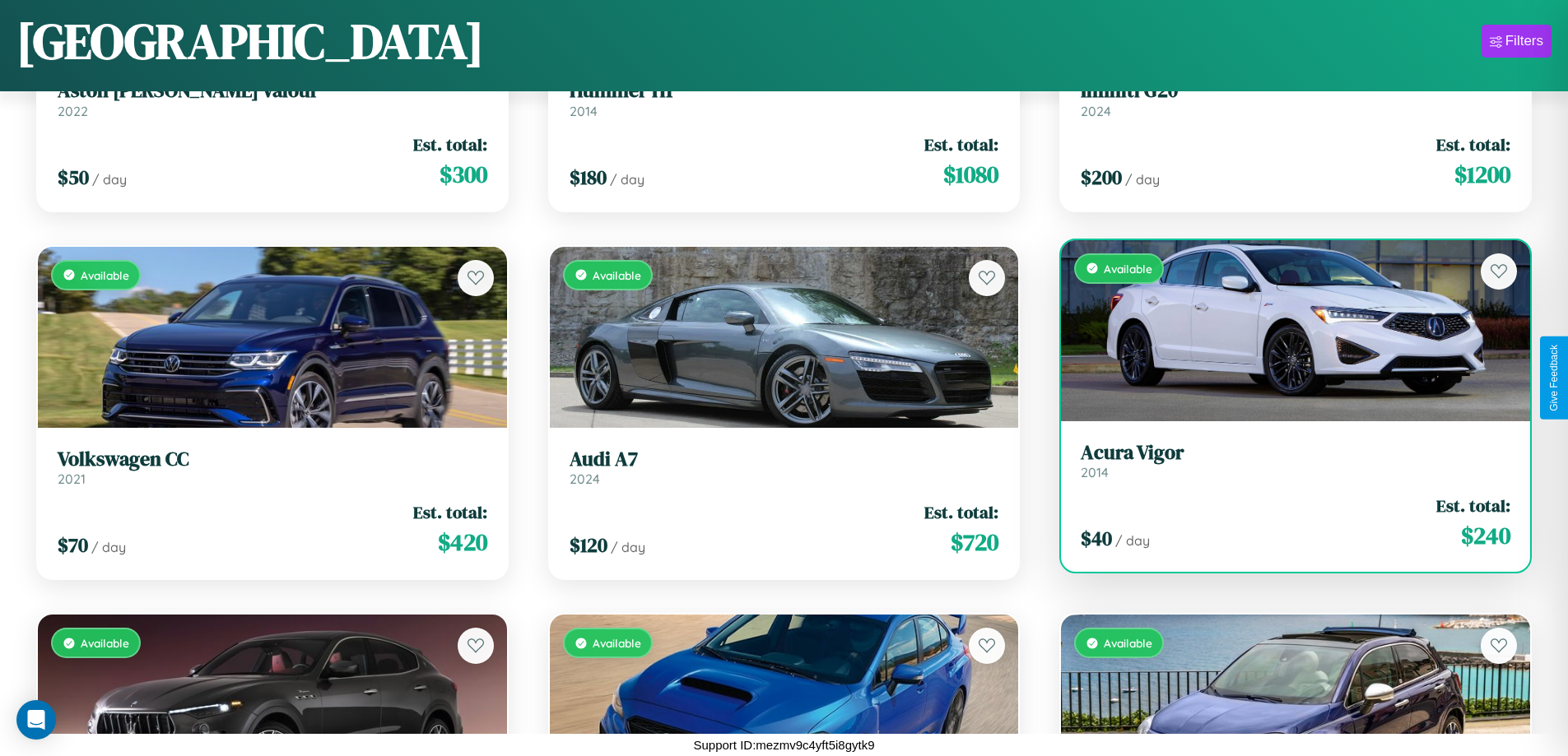
click at [1286, 461] on h3 "Acura Vigor" at bounding box center [1295, 453] width 430 height 24
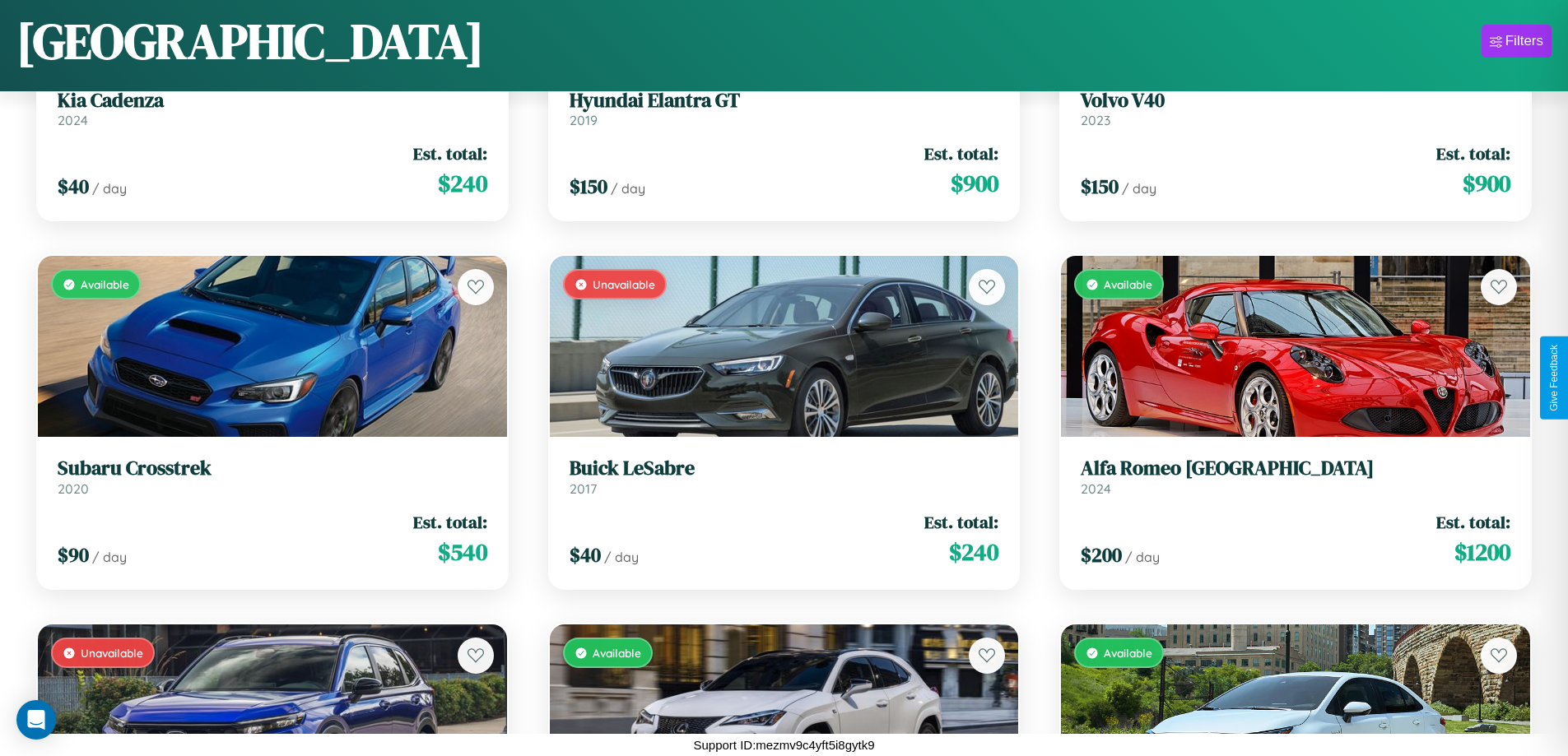
scroll to position [8339, 0]
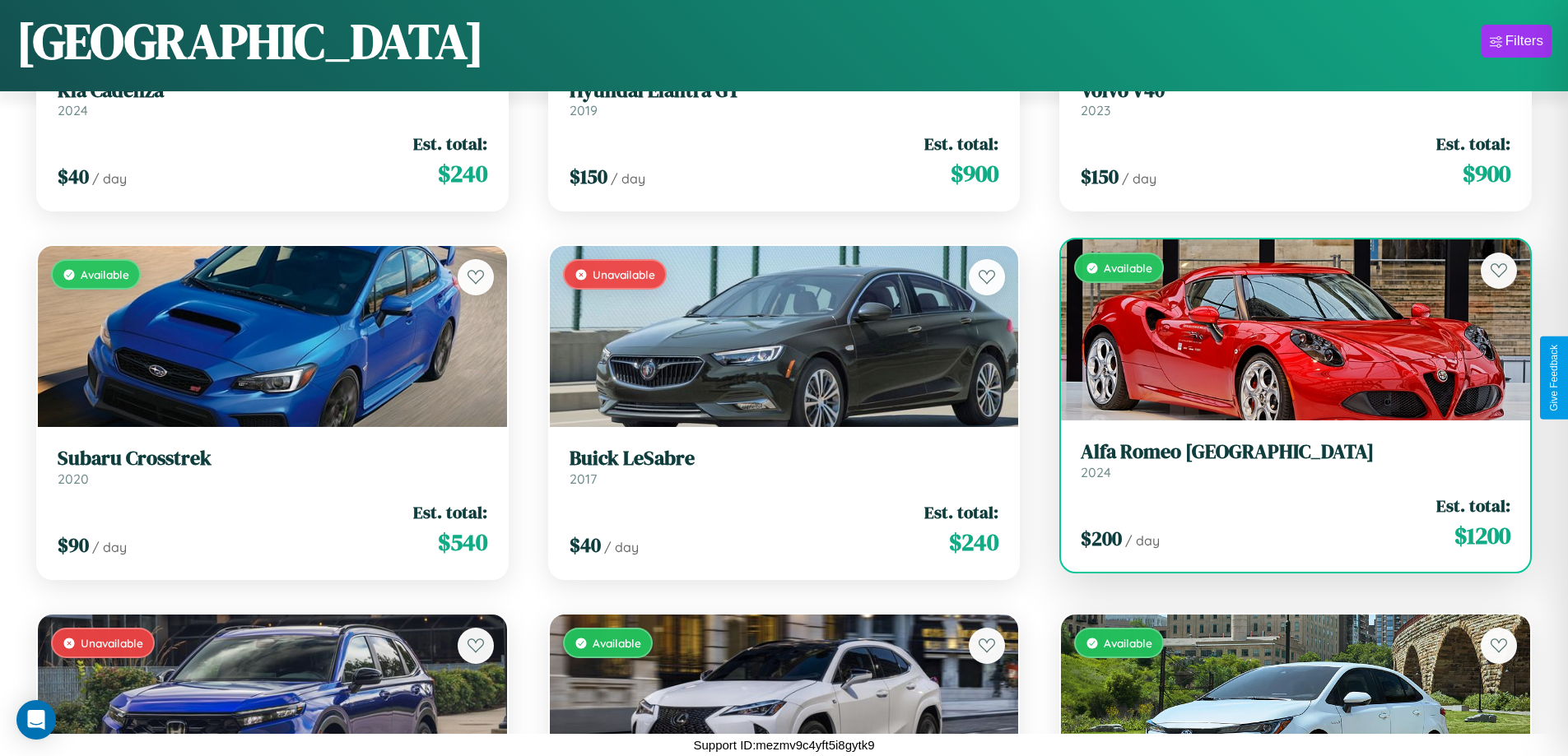
click at [1286, 467] on link "Alfa Romeo Milano 2024" at bounding box center [1295, 460] width 430 height 41
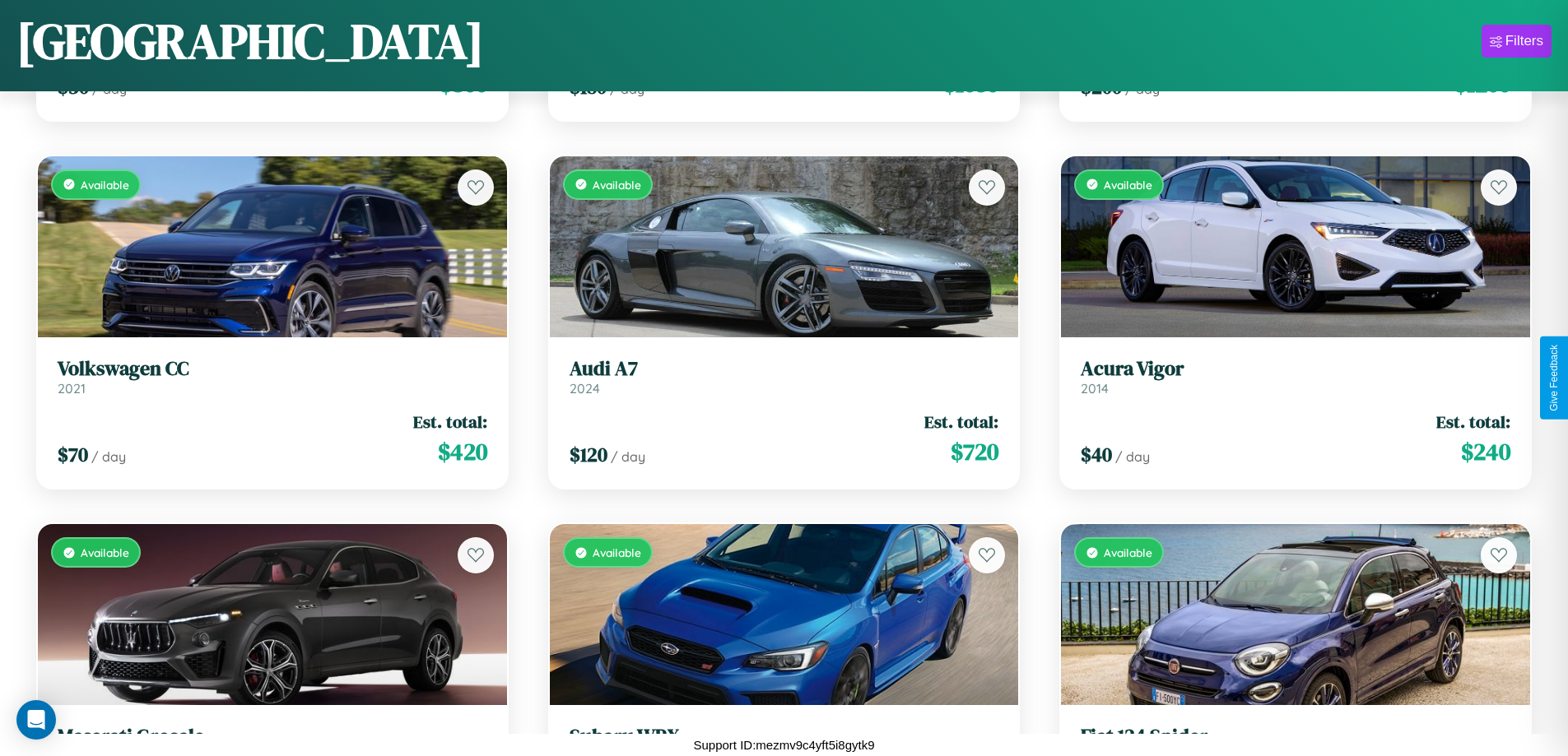
scroll to position [6128, 0]
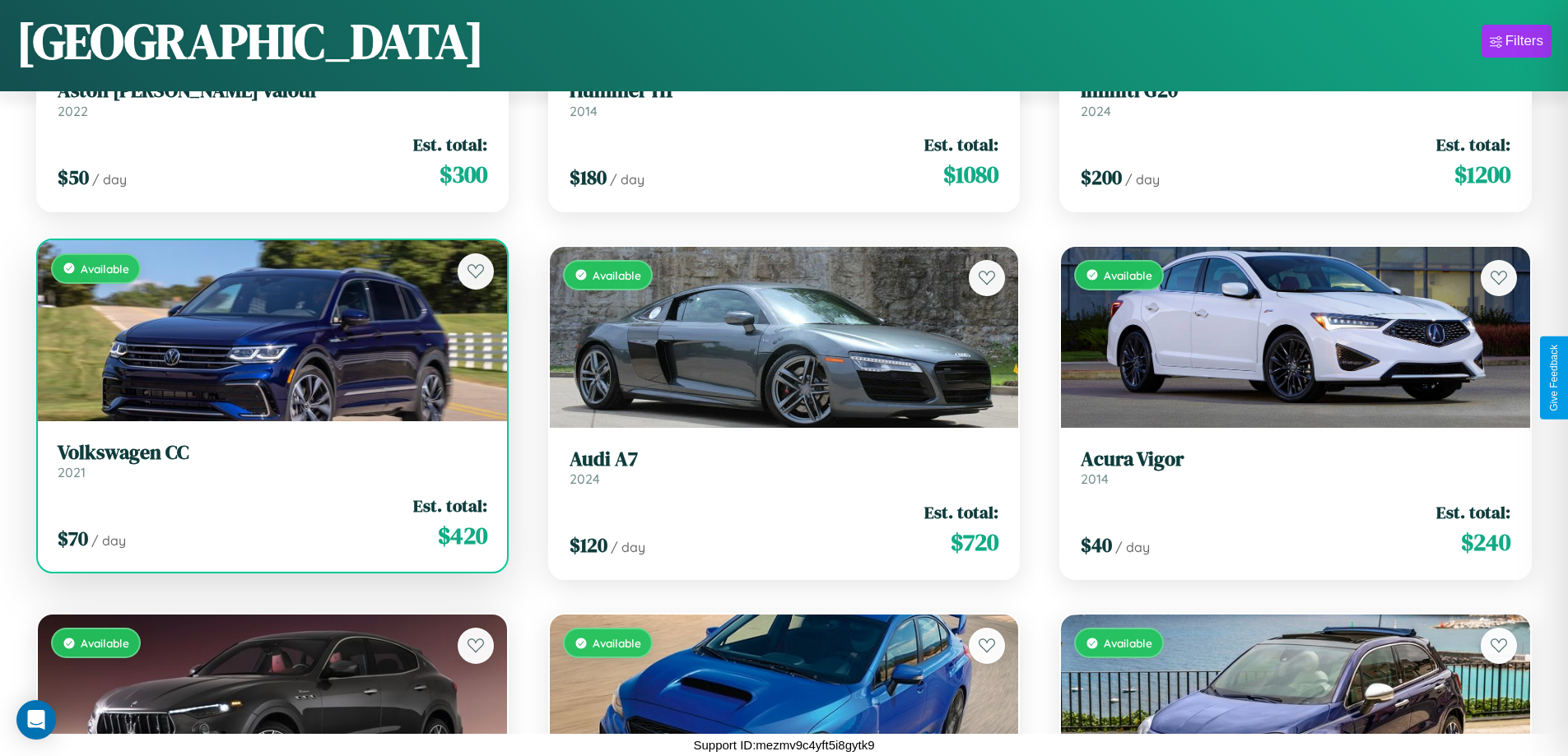
click at [270, 465] on link "Volkswagen CC 2021" at bounding box center [273, 461] width 430 height 41
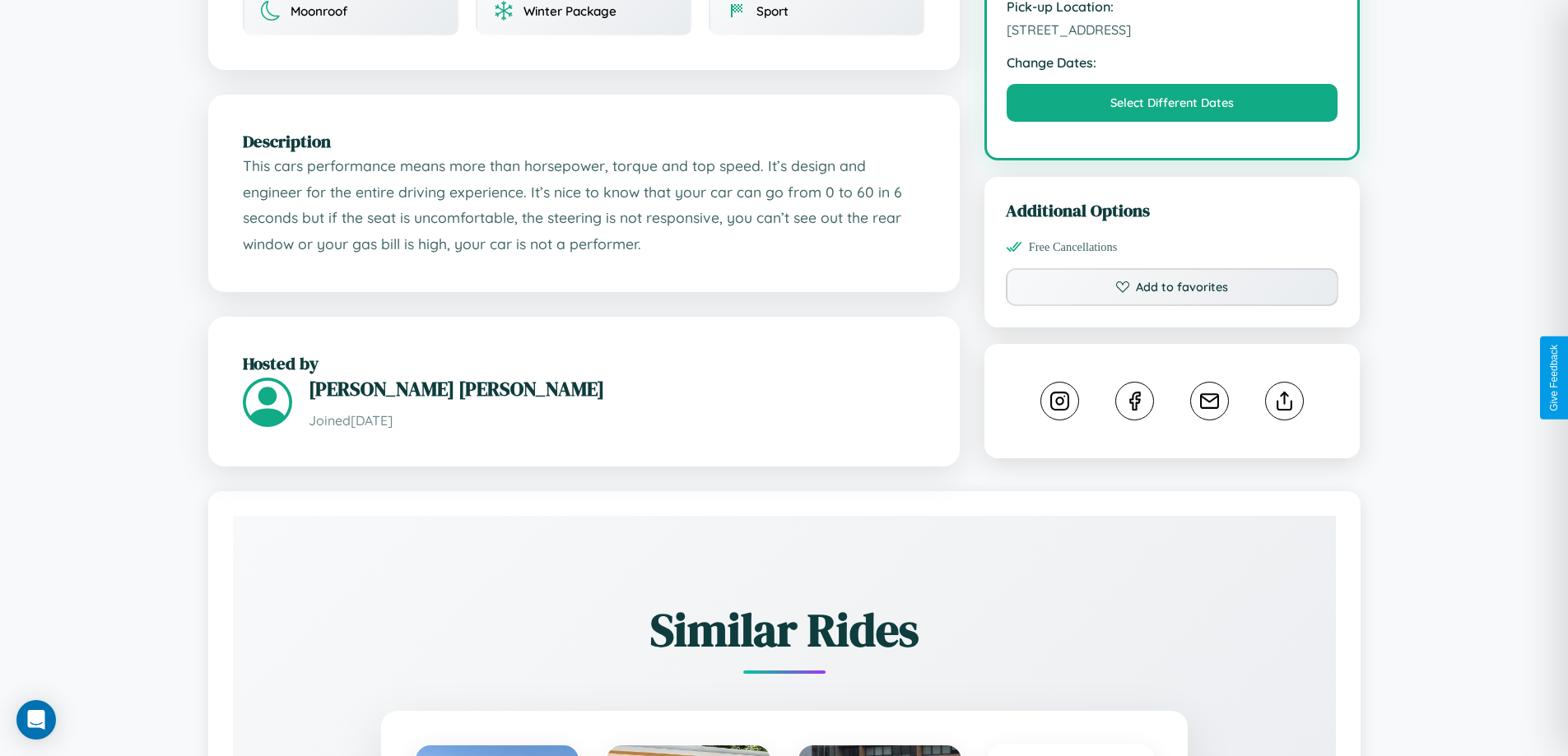
scroll to position [557, 0]
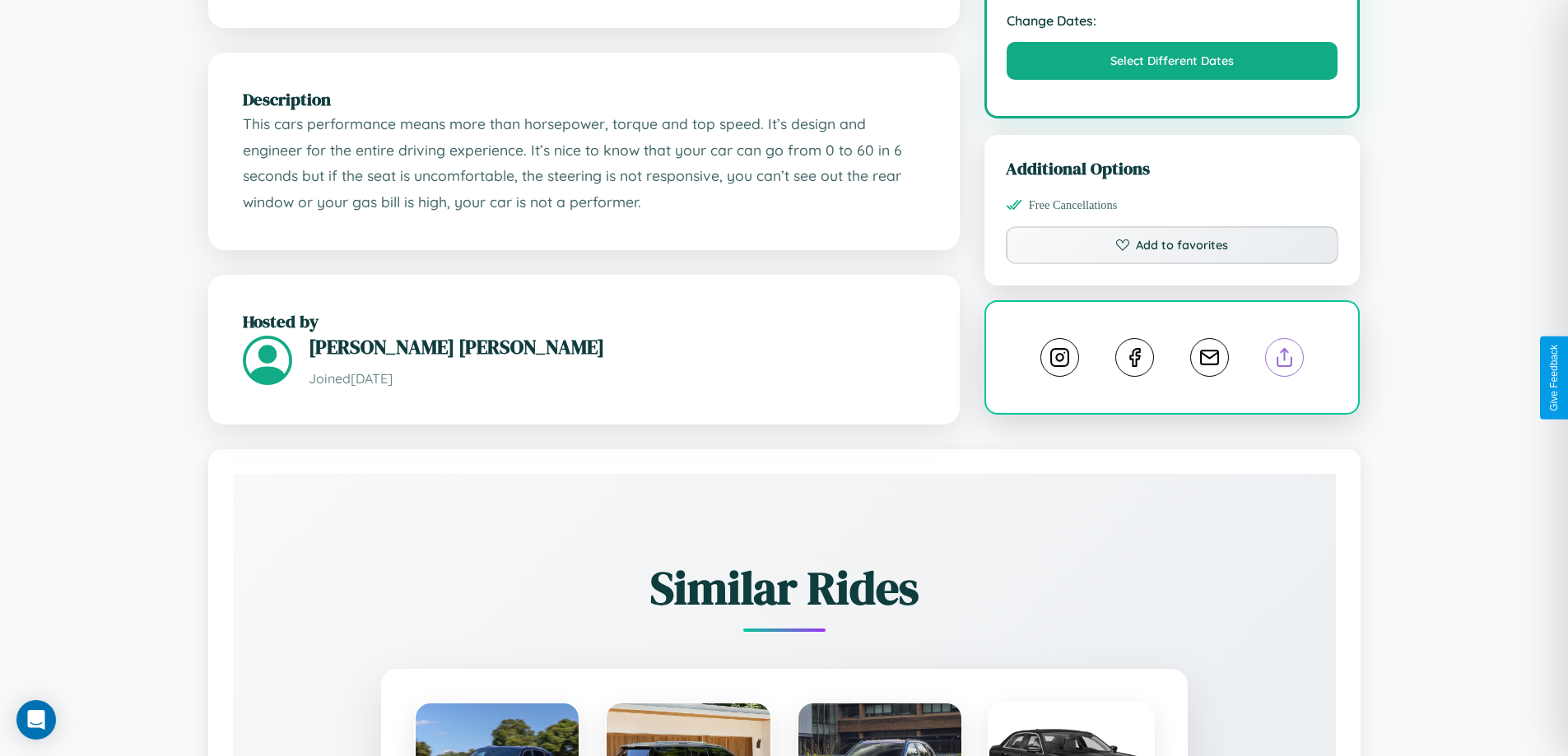
click at [1286, 360] on line at bounding box center [1286, 354] width 0 height 12
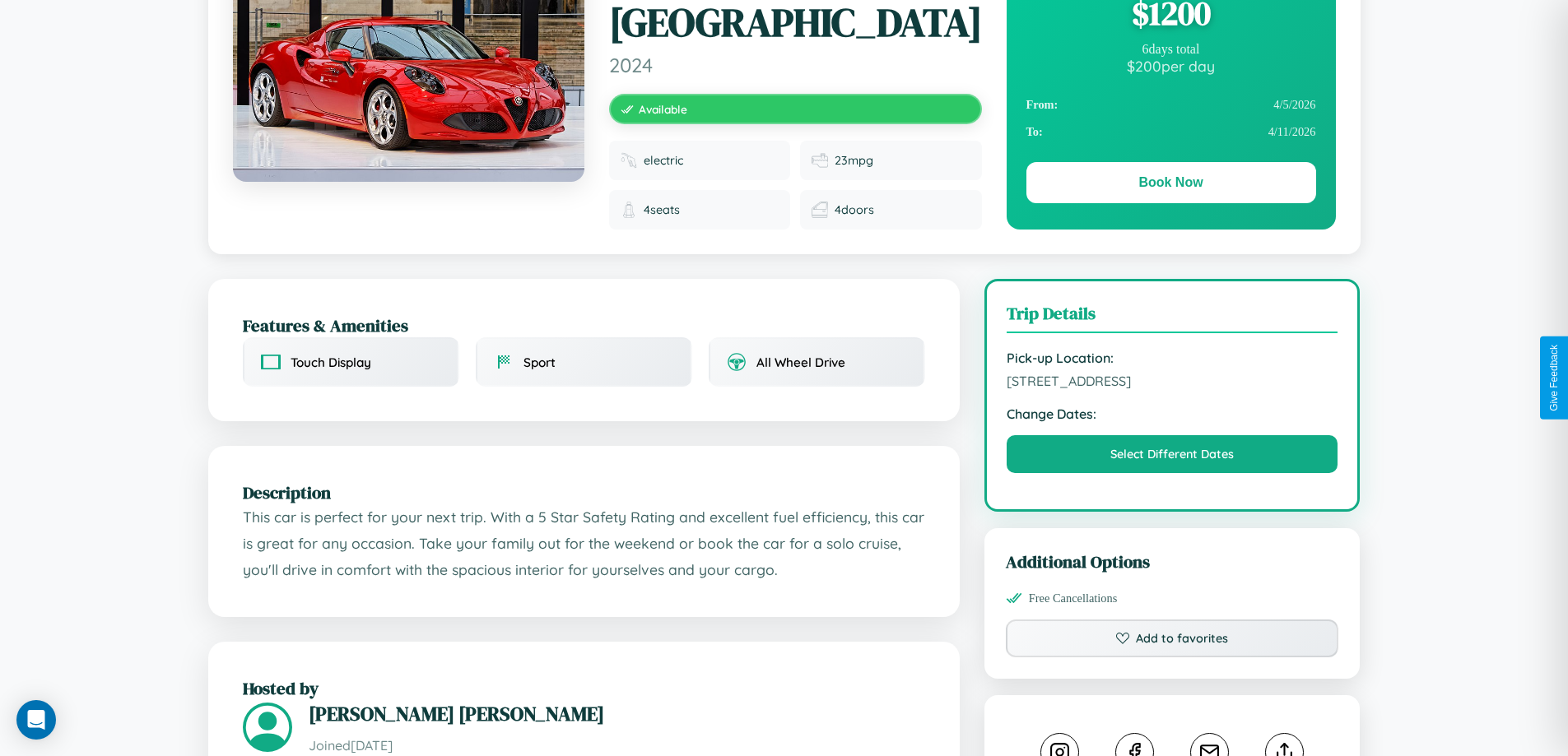
scroll to position [178, 0]
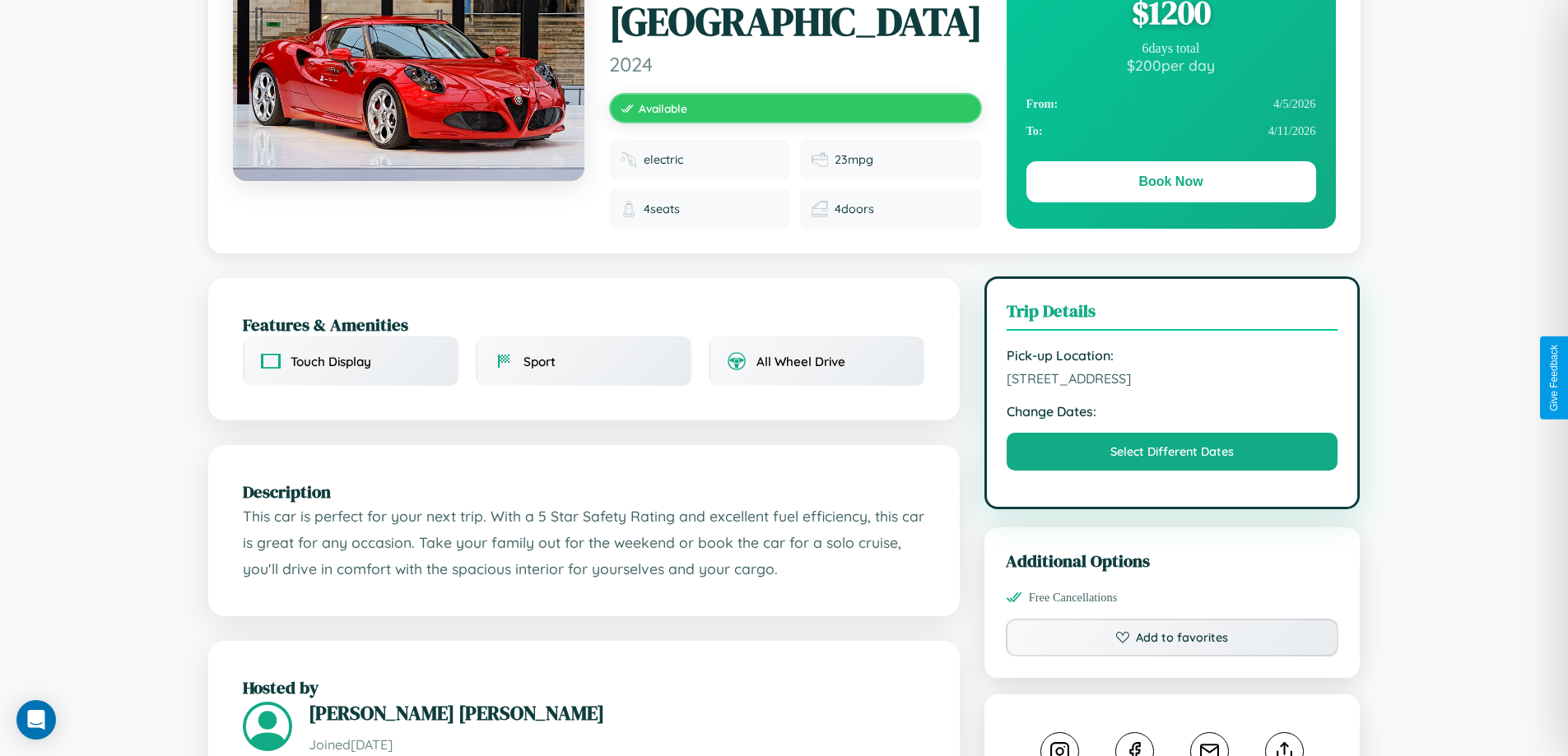
click at [1172, 377] on span "8881 Liberty Street Perth Western Australia 27050 Australia" at bounding box center [1173, 378] width 332 height 17
click at [1172, 376] on span "8881 Liberty Street Perth Western Australia 27050 Australia" at bounding box center [1173, 378] width 332 height 17
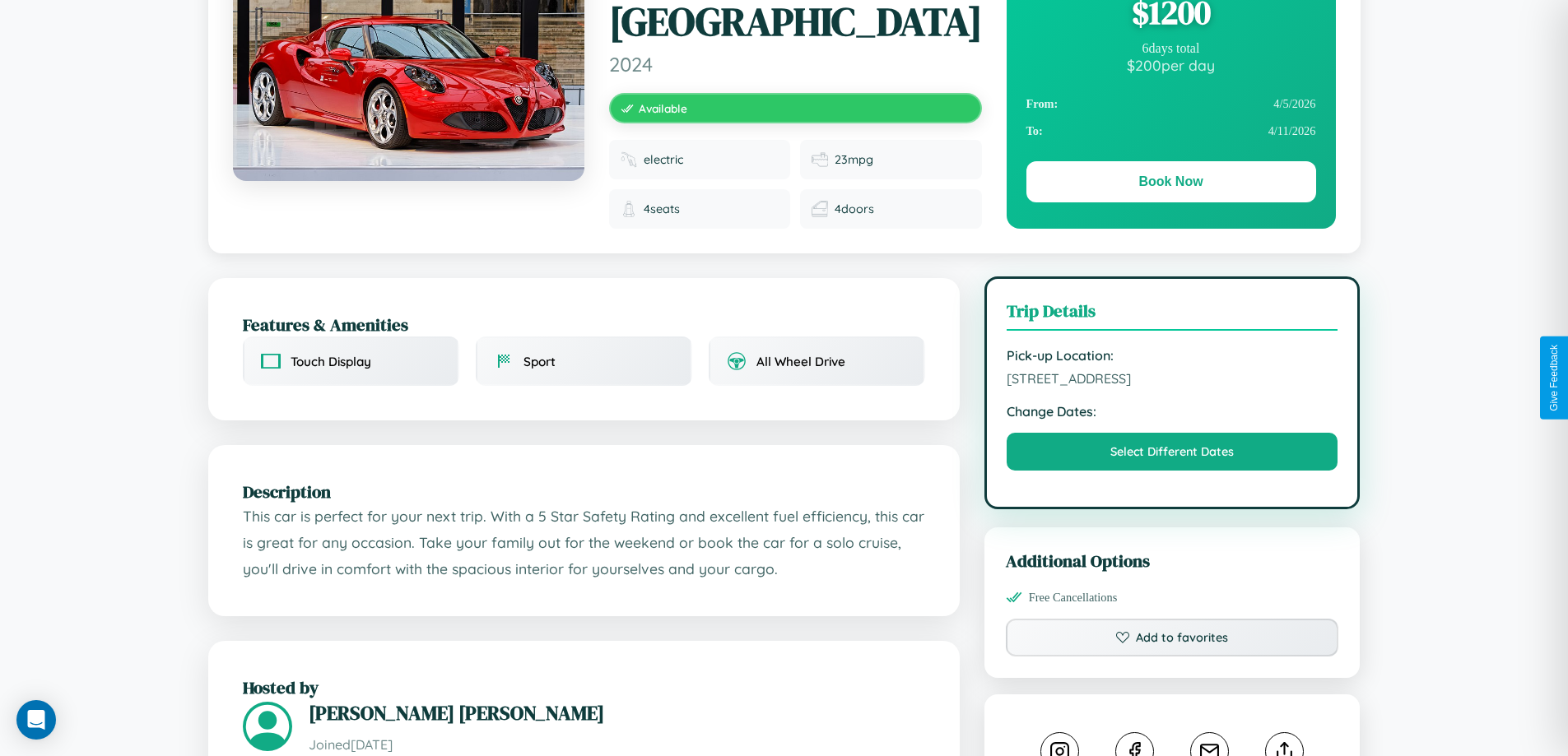
click at [1172, 376] on span "8881 Liberty Street Perth Western Australia 27050 Australia" at bounding box center [1173, 378] width 332 height 17
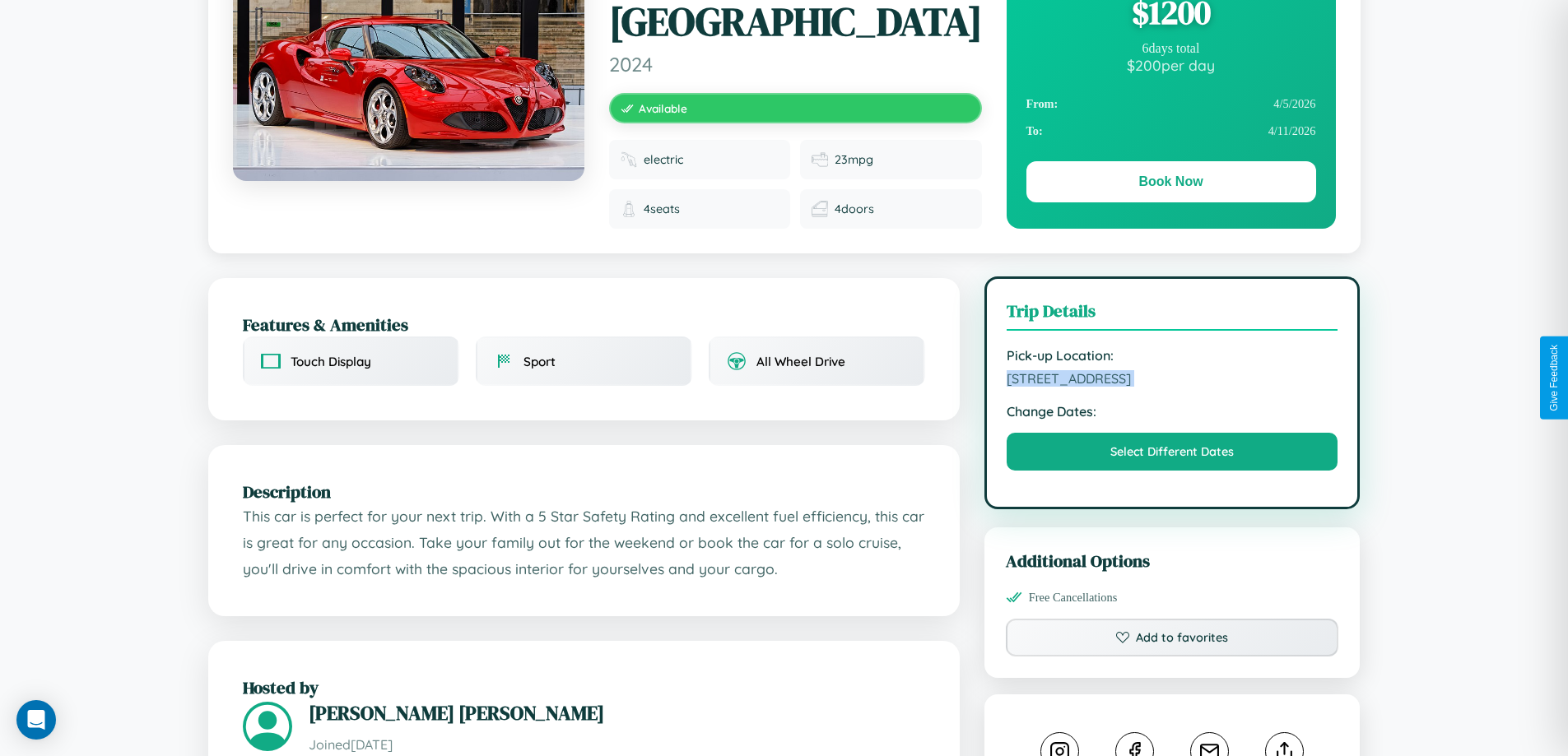
click at [1172, 376] on span "8881 Liberty Street Perth Western Australia 27050 Australia" at bounding box center [1173, 378] width 332 height 17
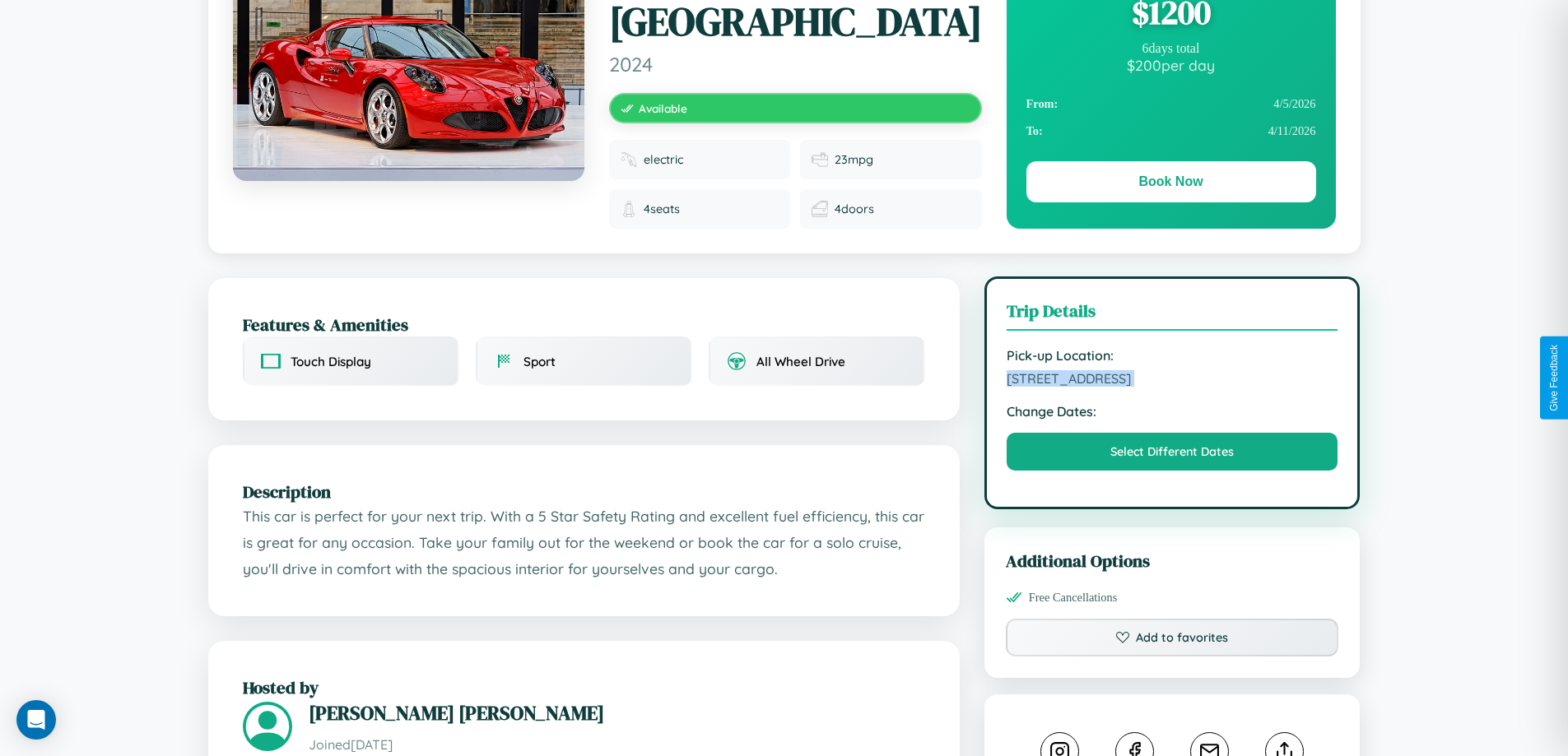
click at [1172, 376] on span "8881 Liberty Street Perth Western Australia 27050 Australia" at bounding box center [1173, 378] width 332 height 17
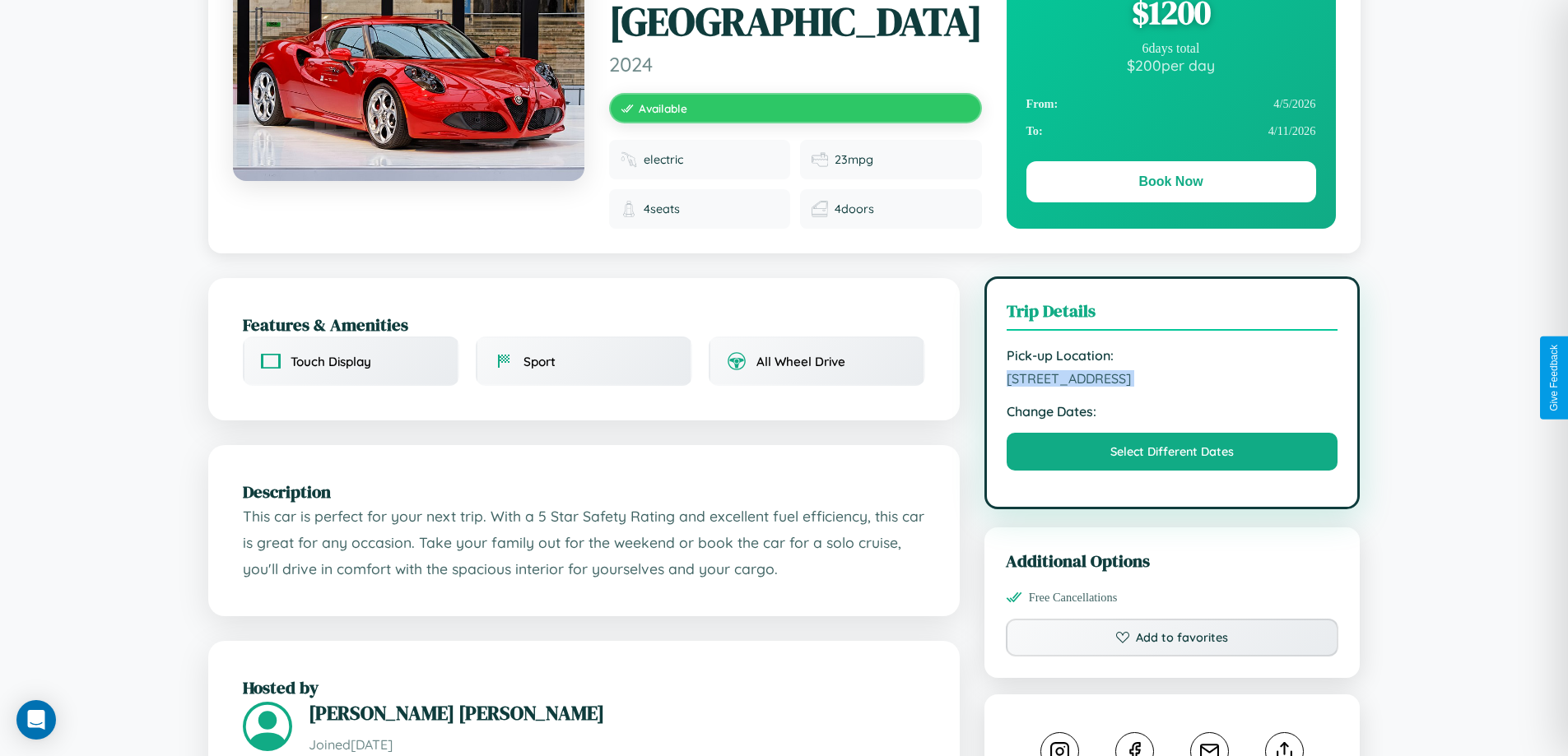
click at [1172, 376] on span "8881 Liberty Street Perth Western Australia 27050 Australia" at bounding box center [1173, 378] width 332 height 17
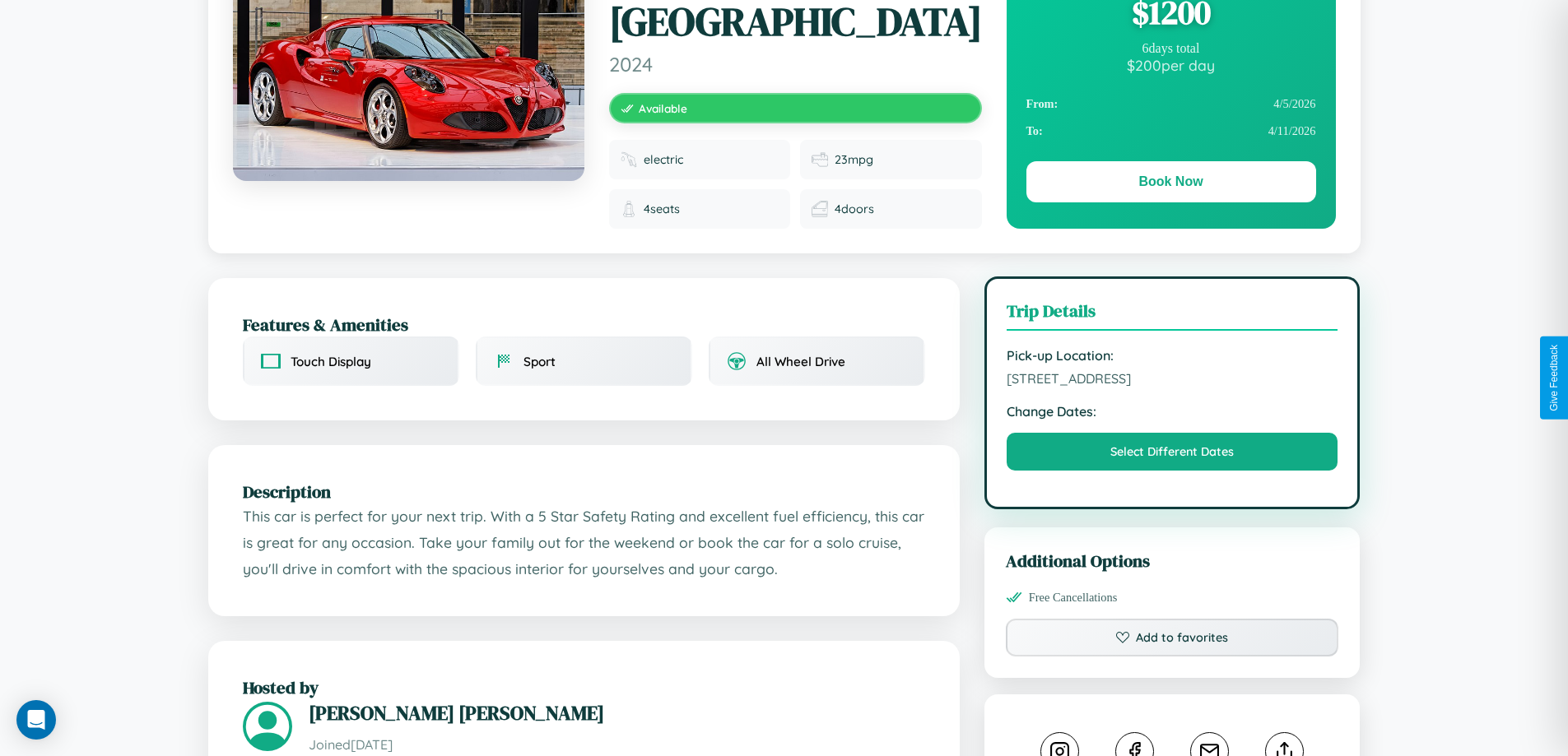
scroll to position [0, 0]
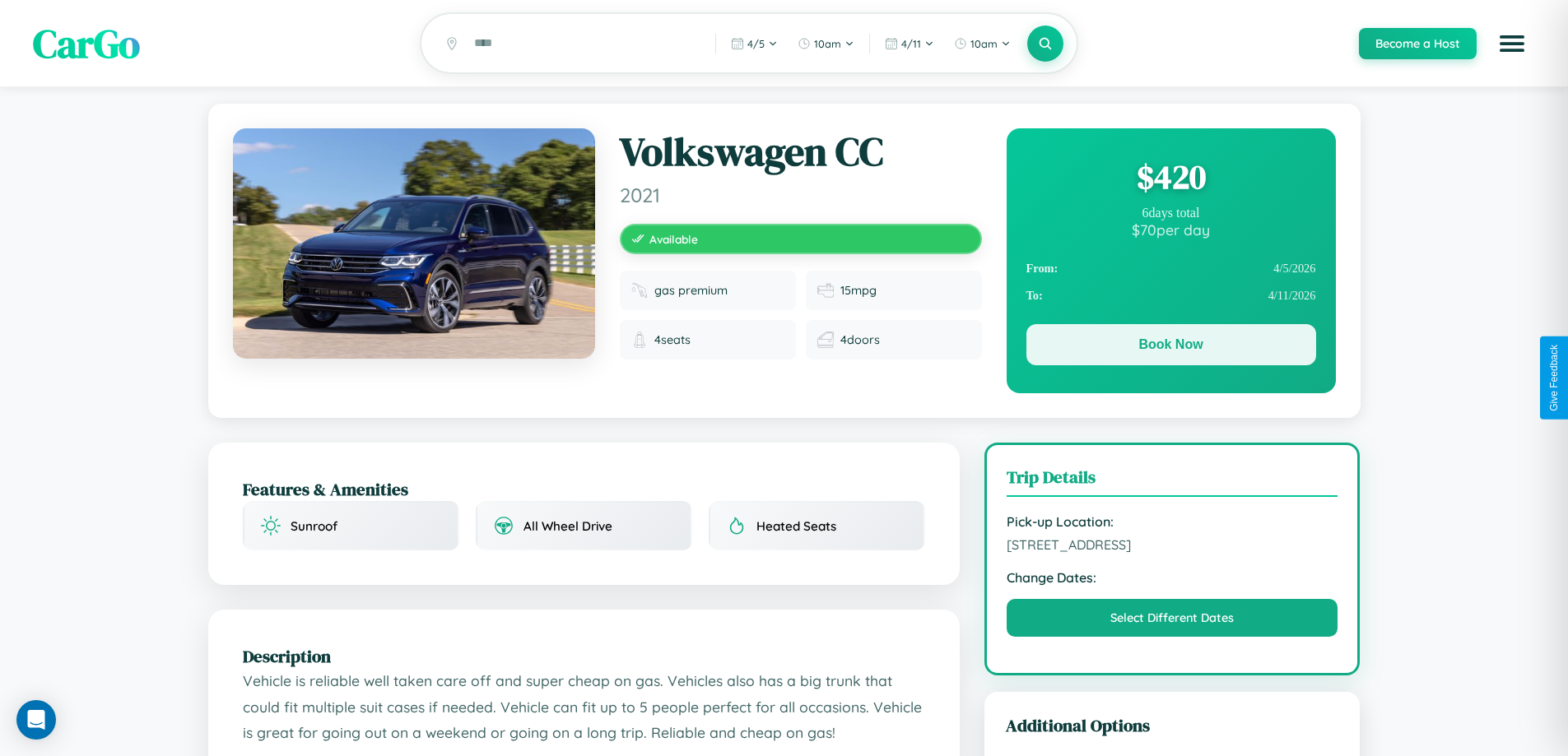
click at [1170, 347] on button "Book Now" at bounding box center [1171, 345] width 290 height 41
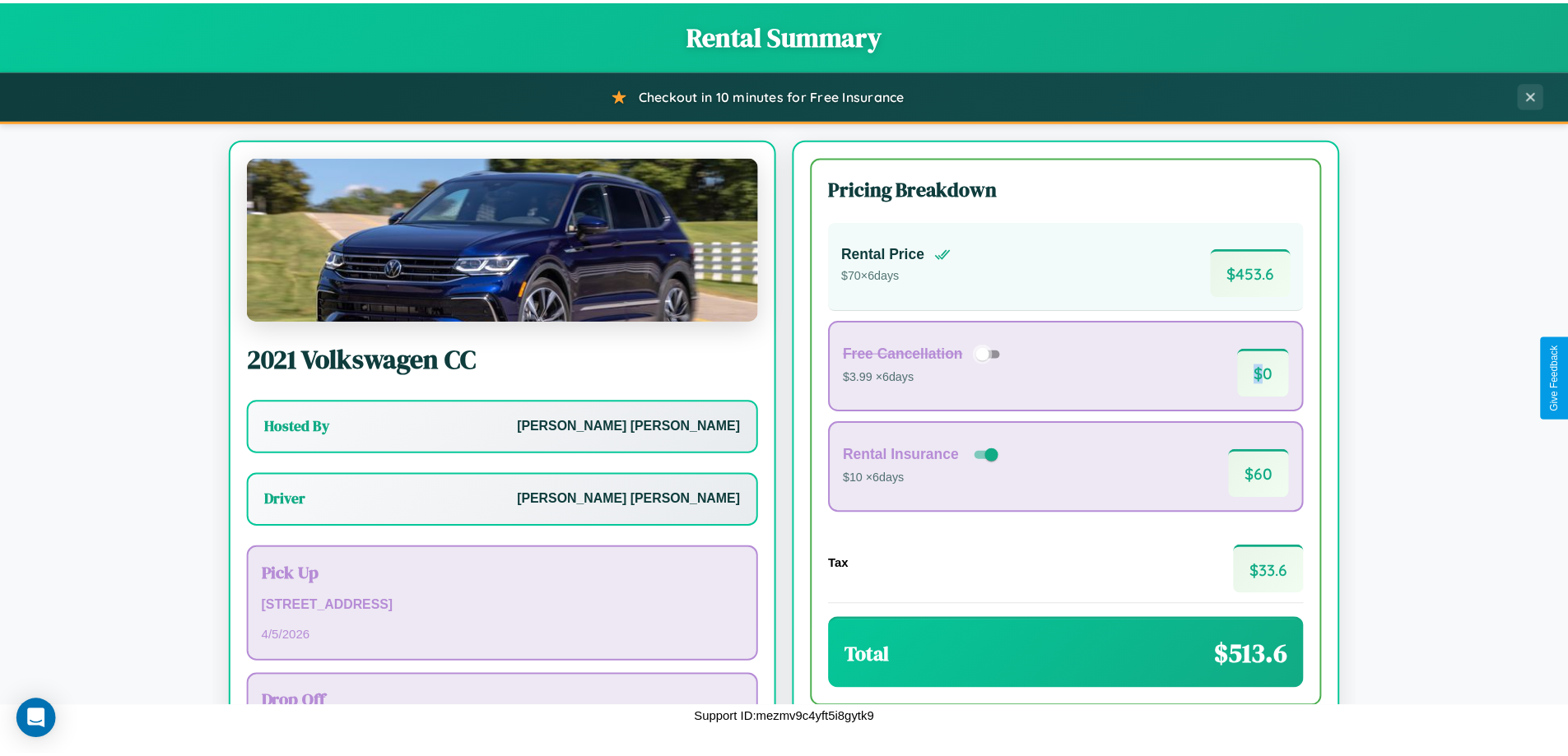
scroll to position [118, 0]
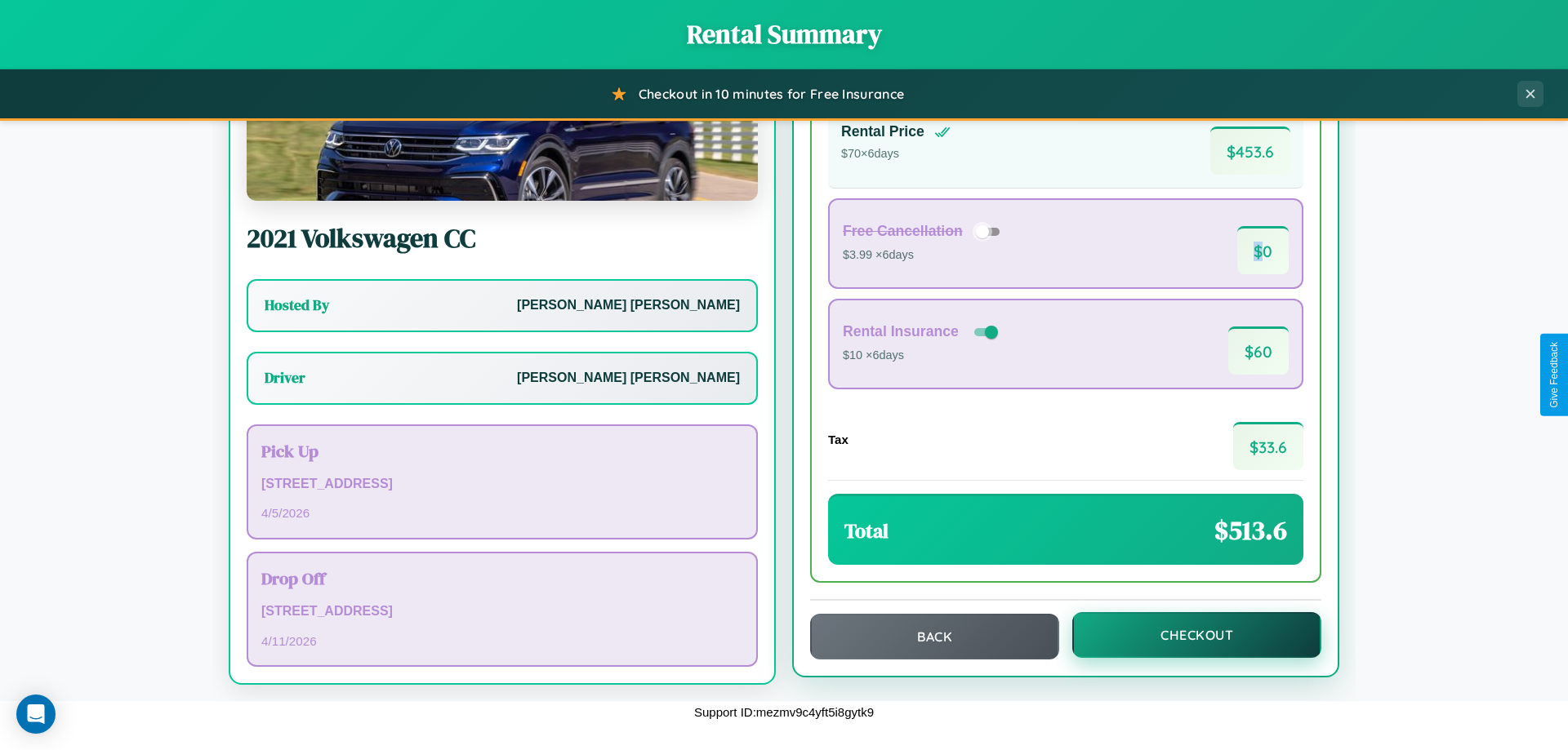
click at [1186, 635] on button "Checkout" at bounding box center [1197, 635] width 249 height 46
